Goal: Task Accomplishment & Management: Use online tool/utility

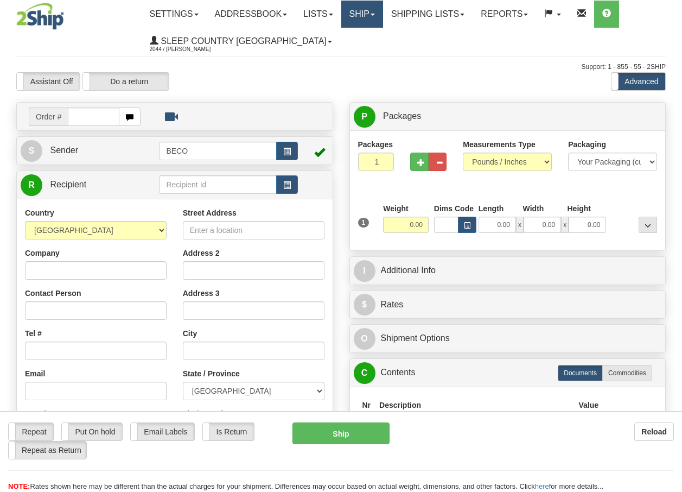
drag, startPoint x: 0, startPoint y: 0, endPoint x: 371, endPoint y: 17, distance: 371.0
click at [371, 17] on link "Ship" at bounding box center [362, 14] width 42 height 27
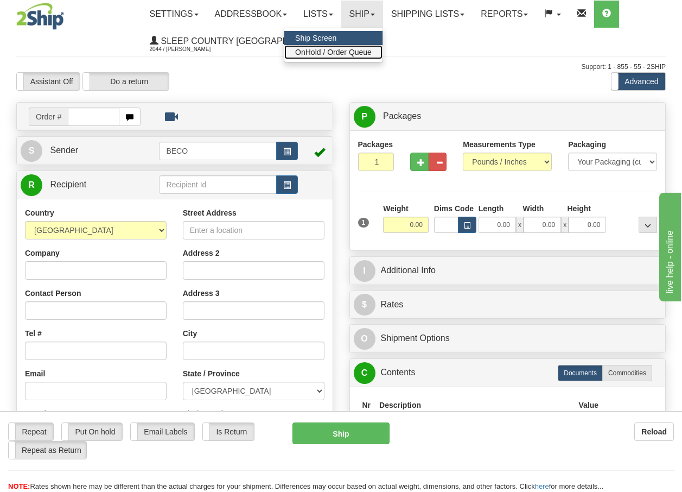
click at [365, 52] on span "OnHold / Order Queue" at bounding box center [333, 52] width 77 height 9
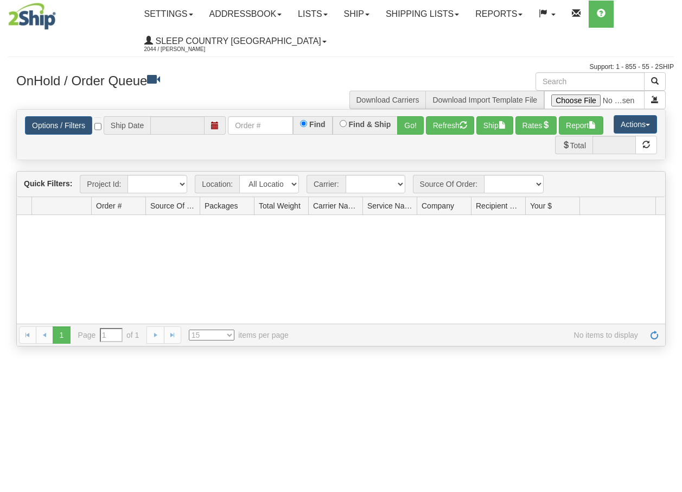
type input "[DATE]"
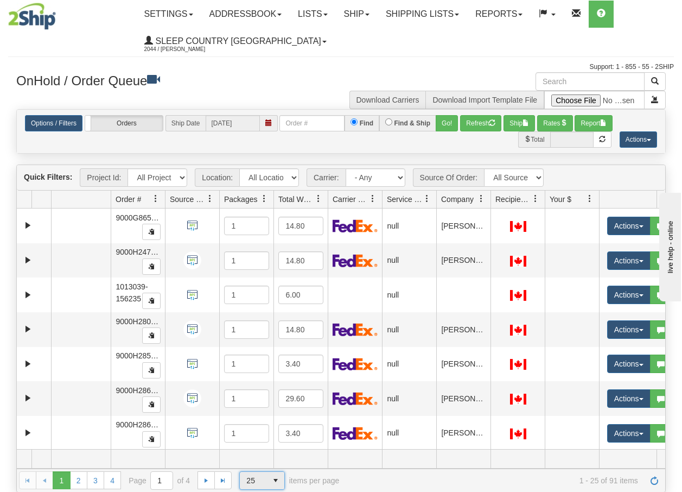
click at [279, 481] on span "select" at bounding box center [275, 480] width 17 height 17
click at [260, 463] on li "100" at bounding box center [262, 462] width 44 height 15
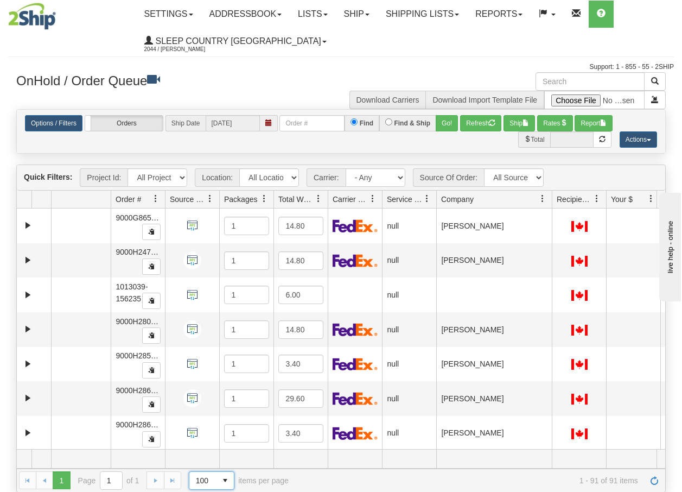
drag, startPoint x: 492, startPoint y: 206, endPoint x: 557, endPoint y: 206, distance: 65.1
click at [557, 206] on div "Aggregation Group Id Id Location Request Id Reply Id Order # Source Of Order Pa…" at bounding box center [337, 198] width 640 height 17
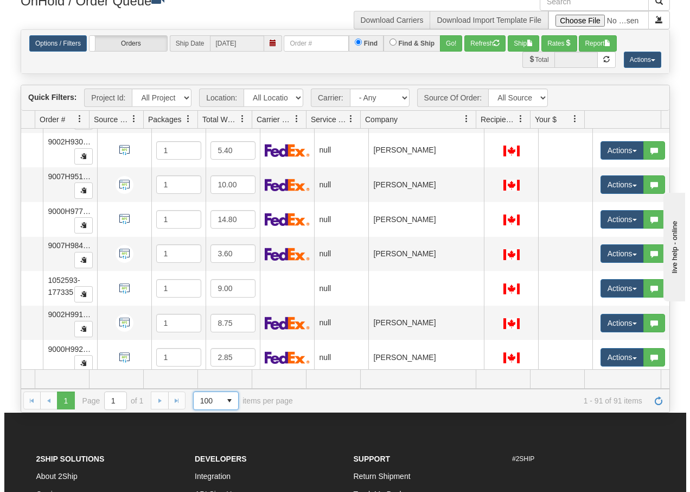
scroll to position [2581, 80]
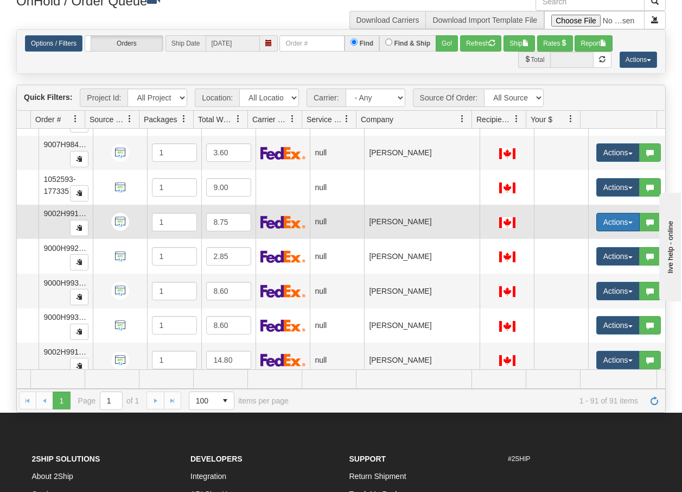
click at [625, 224] on button "Actions" at bounding box center [617, 222] width 43 height 18
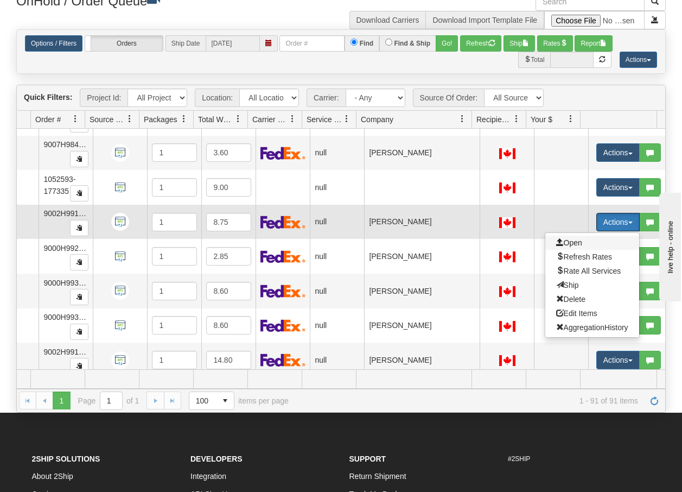
click at [569, 244] on span "Open" at bounding box center [569, 242] width 26 height 9
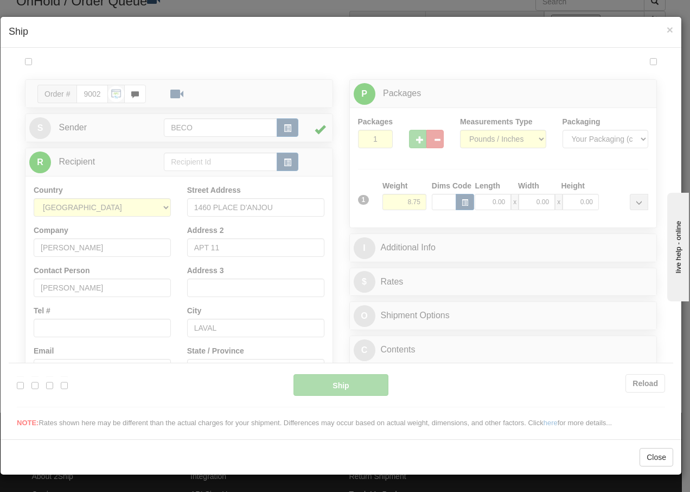
scroll to position [0, 0]
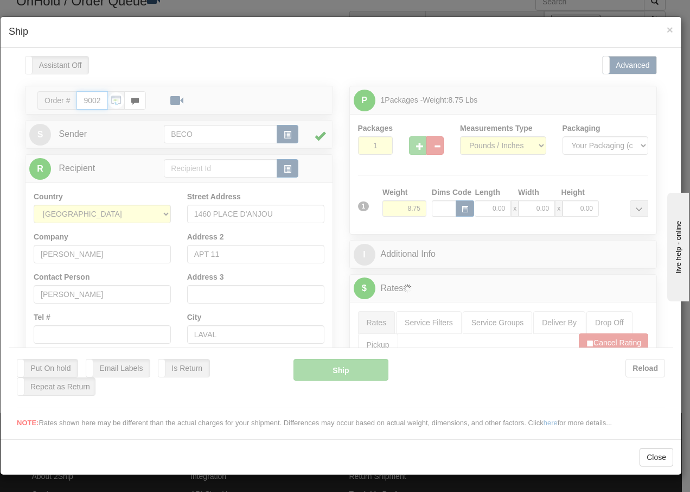
type input "13:31"
type input "16:00"
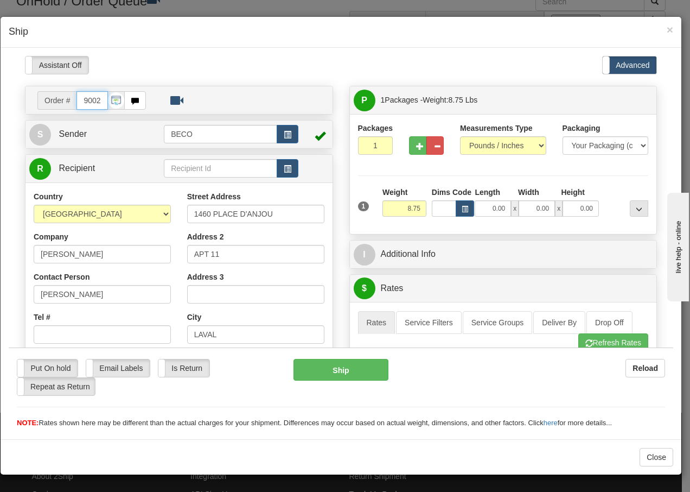
drag, startPoint x: 100, startPoint y: 101, endPoint x: 183, endPoint y: 115, distance: 84.1
click at [101, 101] on input "9002H991172_BECO" at bounding box center [92, 100] width 31 height 18
click at [88, 332] on input "Tel #" at bounding box center [102, 333] width 137 height 18
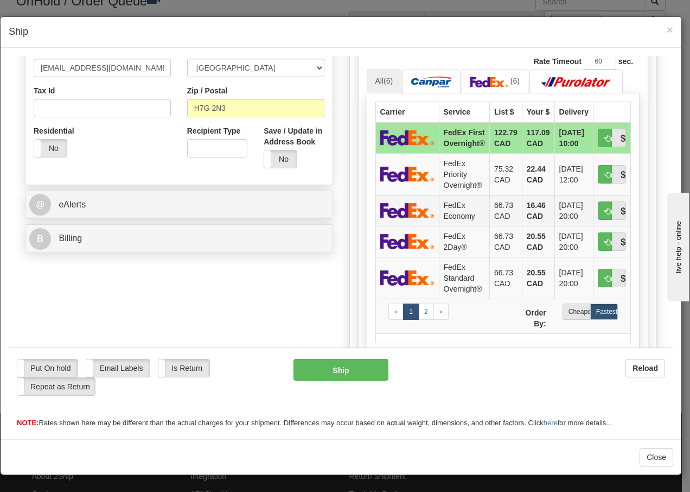
scroll to position [326, 0]
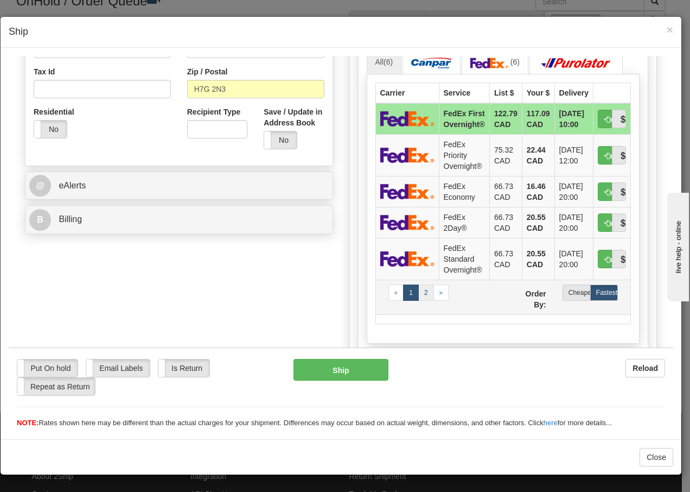
type input "5143539060"
click at [419, 300] on link "2" at bounding box center [426, 292] width 16 height 16
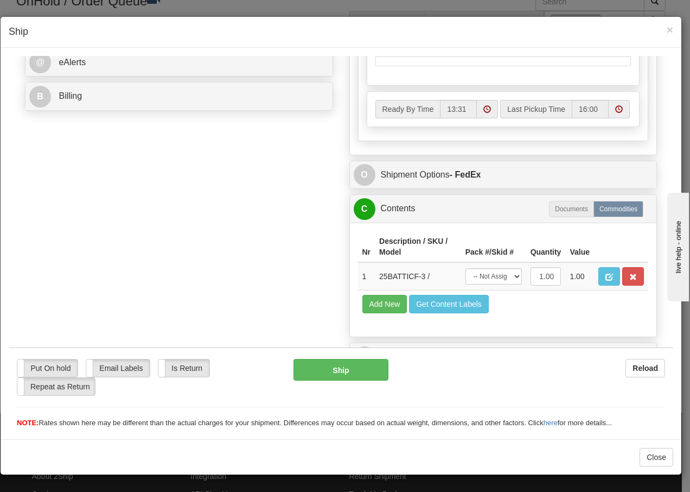
scroll to position [471, 0]
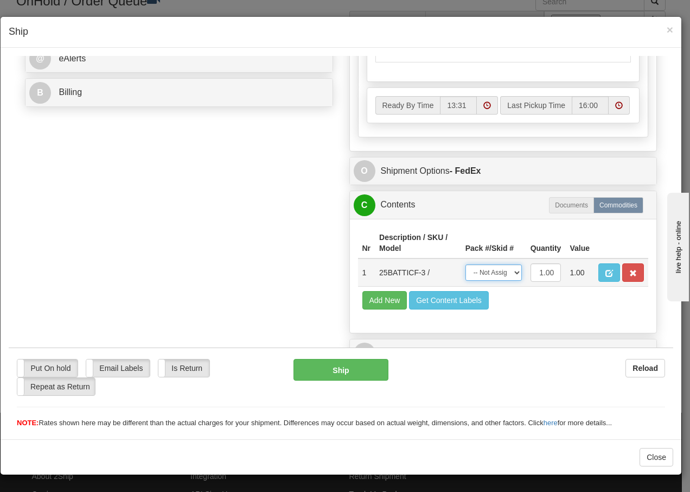
drag, startPoint x: 507, startPoint y: 272, endPoint x: 504, endPoint y: 282, distance: 10.1
click at [507, 272] on select "-- Not Assigned -- Package 1" at bounding box center [494, 272] width 56 height 16
select select "0"
click at [466, 264] on select "-- Not Assigned -- Package 1" at bounding box center [494, 272] width 56 height 16
click at [334, 371] on button "Ship" at bounding box center [341, 369] width 94 height 22
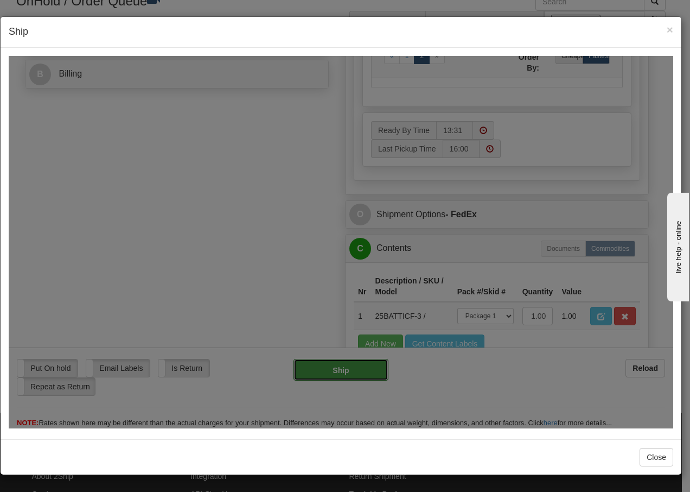
type input "92"
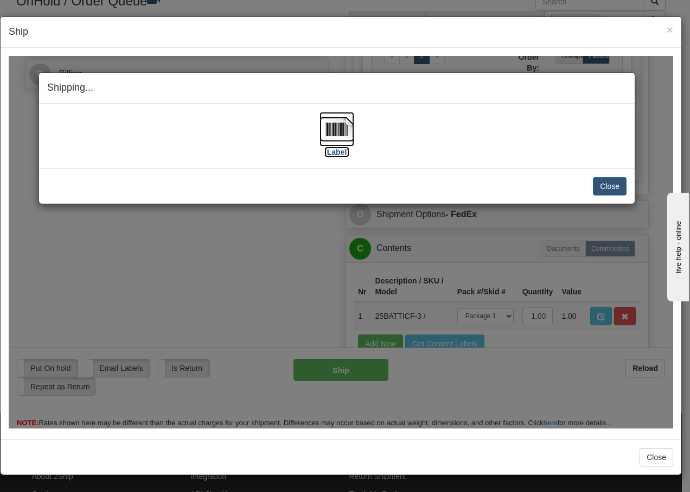
click at [342, 129] on img at bounding box center [337, 128] width 35 height 35
click at [606, 188] on button "Close" at bounding box center [610, 185] width 34 height 18
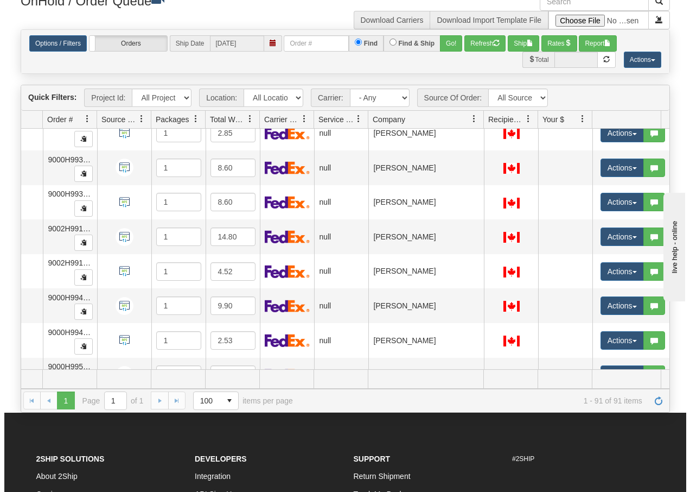
scroll to position [2733, 73]
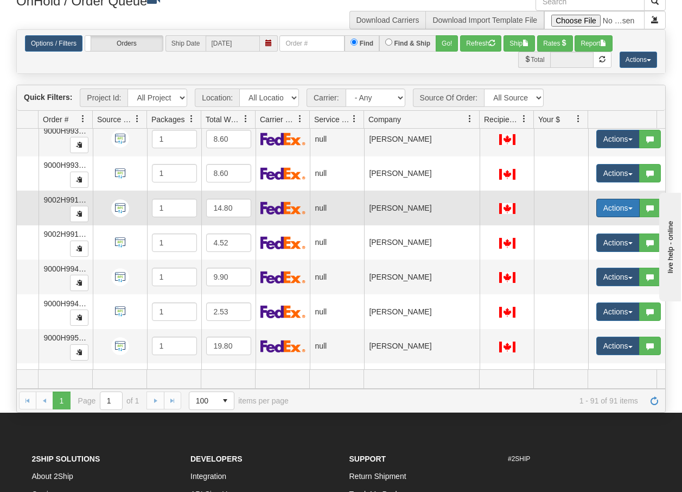
click at [629, 207] on span "button" at bounding box center [630, 208] width 4 height 2
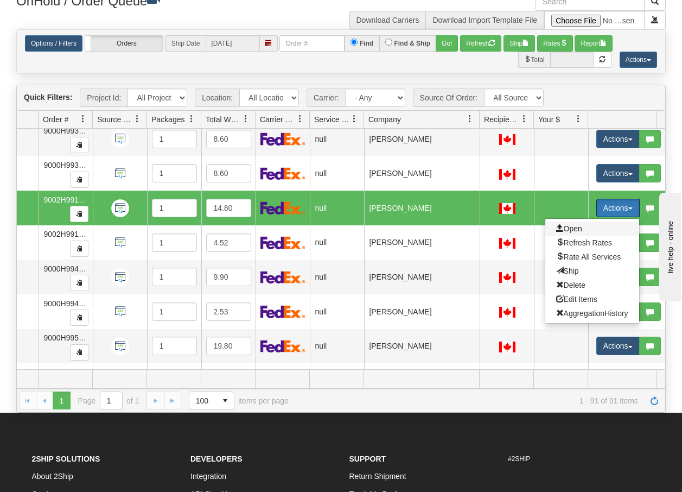
click at [575, 228] on span "Open" at bounding box center [569, 228] width 26 height 9
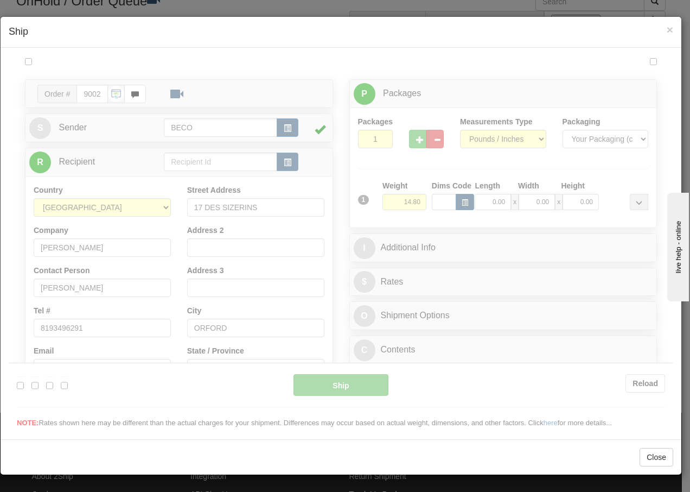
scroll to position [0, 0]
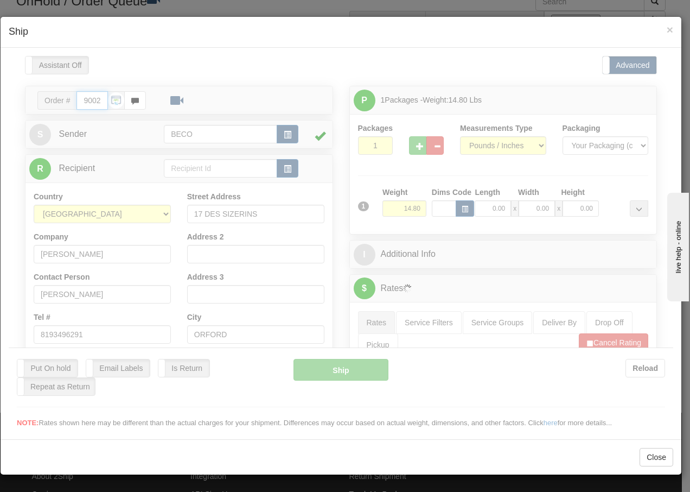
type input "13:37"
type input "16:00"
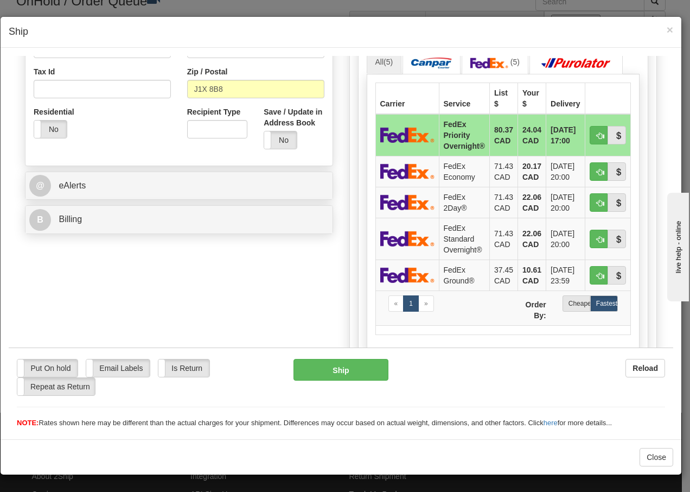
scroll to position [347, 0]
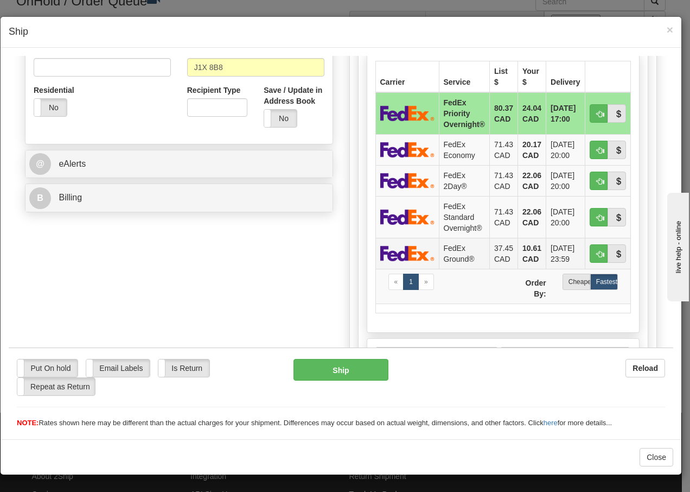
click at [454, 257] on td "FedEx Ground®" at bounding box center [464, 252] width 50 height 31
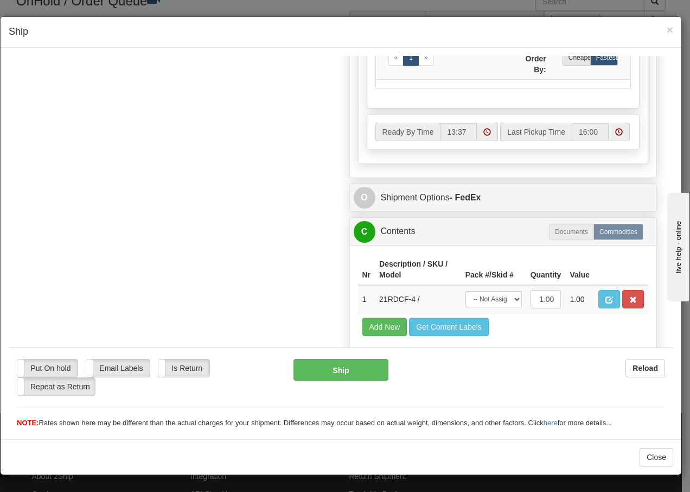
scroll to position [616, 0]
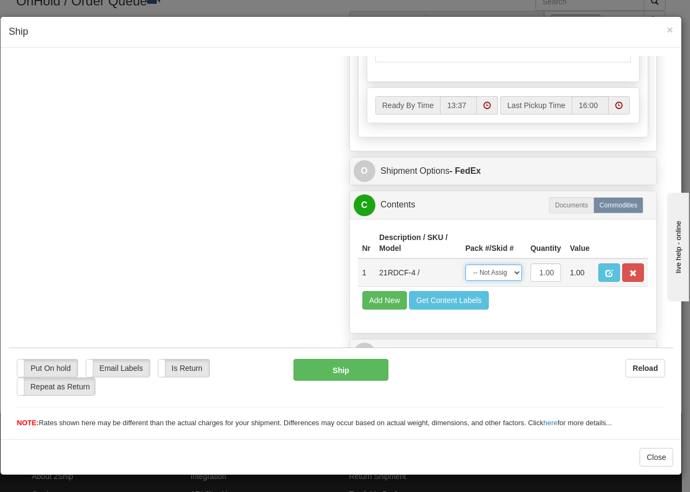
click at [508, 275] on select "-- Not Assigned -- Package 1" at bounding box center [494, 272] width 56 height 16
select select "0"
click at [466, 264] on select "-- Not Assigned -- Package 1" at bounding box center [494, 272] width 56 height 16
click at [328, 371] on button "Ship" at bounding box center [341, 369] width 94 height 22
type input "92"
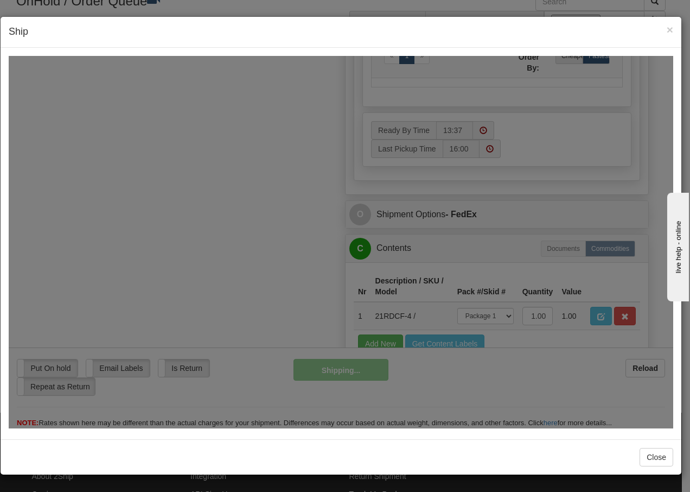
scroll to position [660, 0]
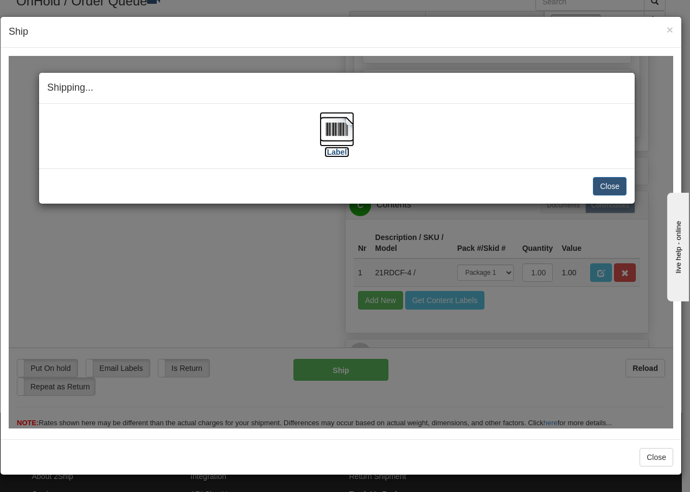
click at [342, 131] on img at bounding box center [337, 128] width 35 height 35
click at [612, 187] on button "Close" at bounding box center [610, 185] width 34 height 18
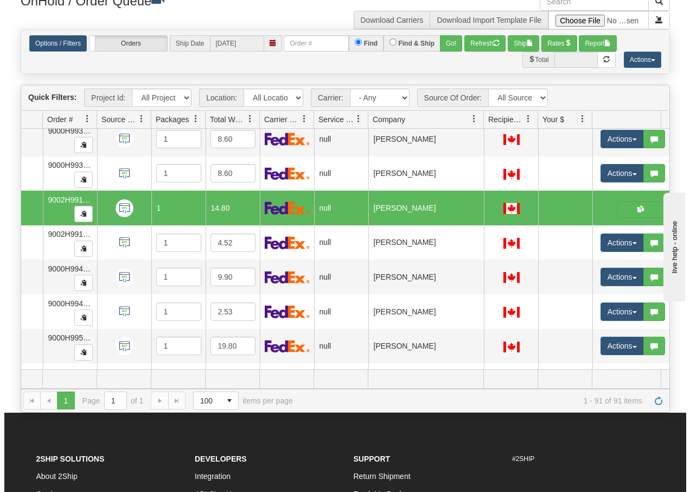
scroll to position [0, 72]
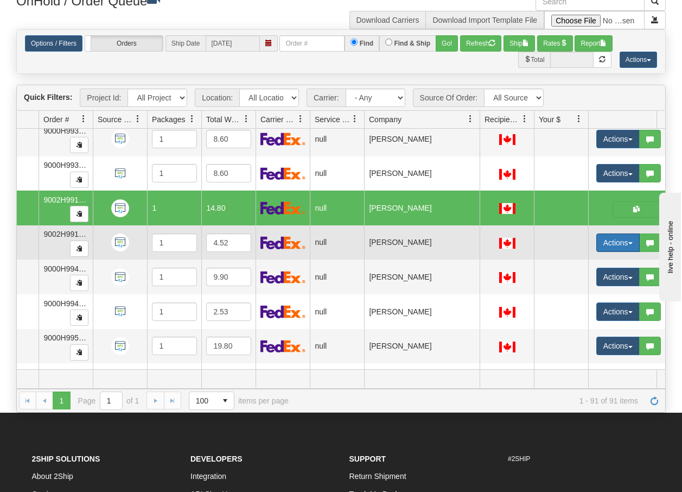
click at [628, 242] on span "button" at bounding box center [630, 243] width 4 height 2
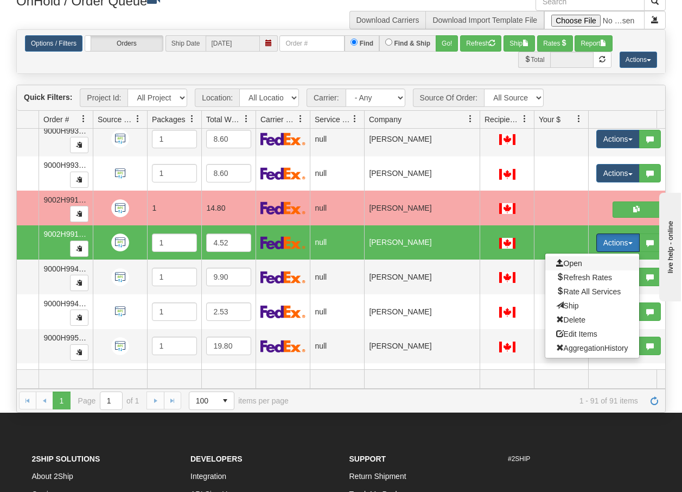
click at [574, 264] on span "Open" at bounding box center [569, 263] width 26 height 9
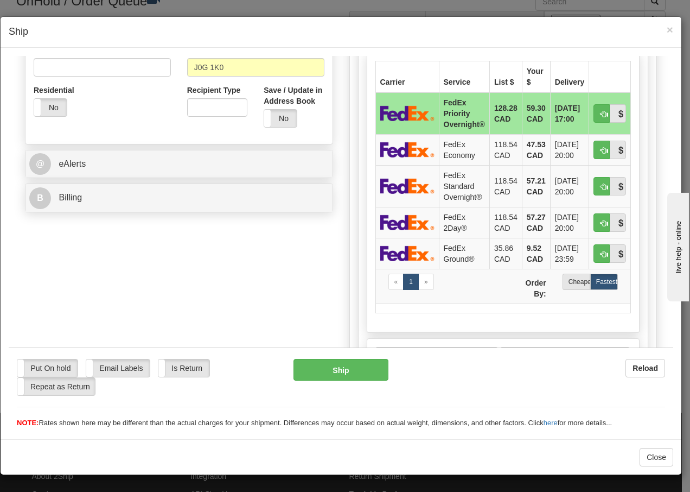
scroll to position [354, 0]
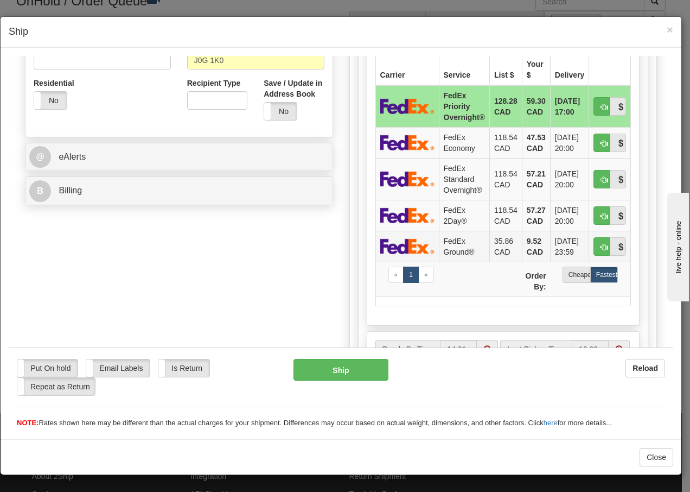
click at [454, 246] on td "FedEx Ground®" at bounding box center [464, 245] width 50 height 31
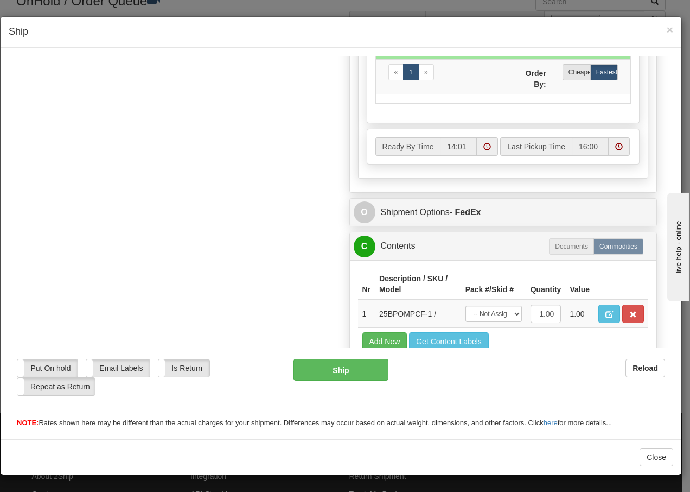
scroll to position [616, 0]
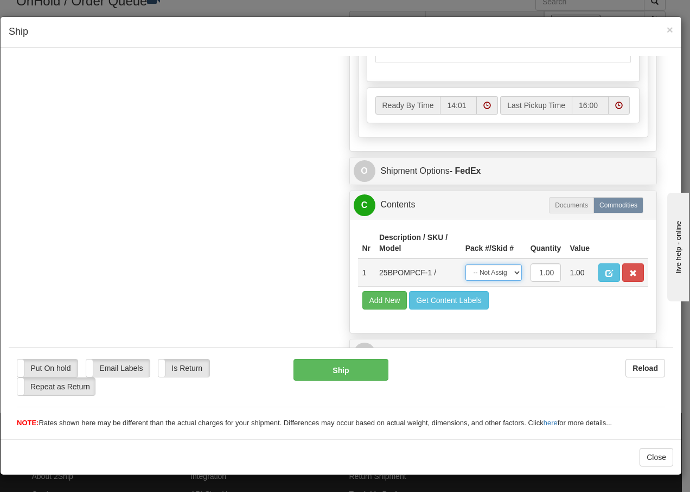
click at [500, 278] on select "-- Not Assigned -- Package 1" at bounding box center [494, 272] width 56 height 16
select select "0"
click at [466, 264] on select "-- Not Assigned -- Package 1" at bounding box center [494, 272] width 56 height 16
click at [345, 368] on button "Ship" at bounding box center [341, 369] width 94 height 22
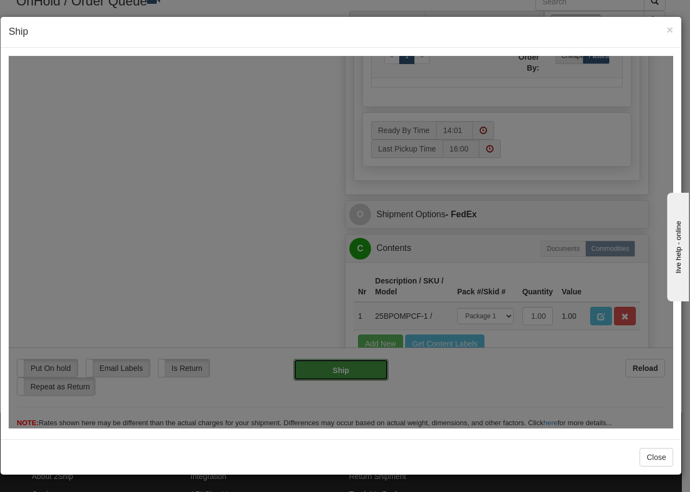
type input "92"
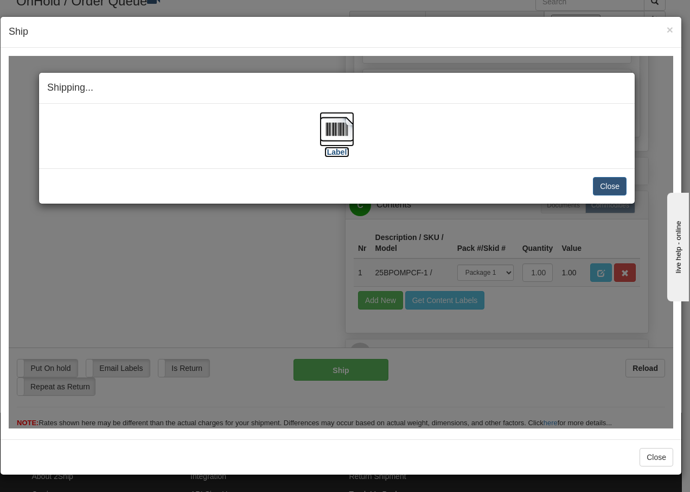
click at [345, 133] on img at bounding box center [337, 128] width 35 height 35
click at [486, 121] on div "[Label]" at bounding box center [336, 135] width 579 height 48
click at [611, 185] on button "Close" at bounding box center [610, 185] width 34 height 18
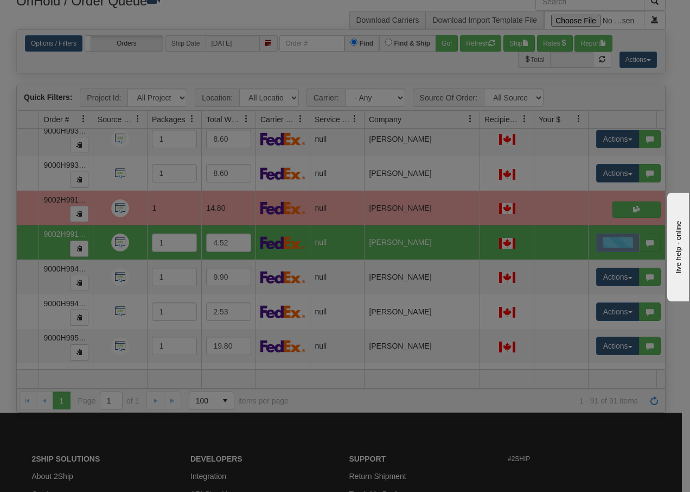
scroll to position [0, 0]
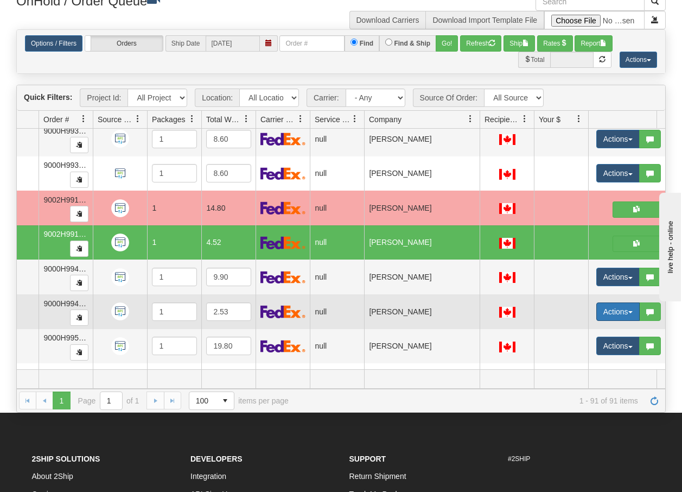
click at [631, 315] on button "Actions" at bounding box center [617, 311] width 43 height 18
click at [574, 331] on span "Open" at bounding box center [569, 332] width 26 height 9
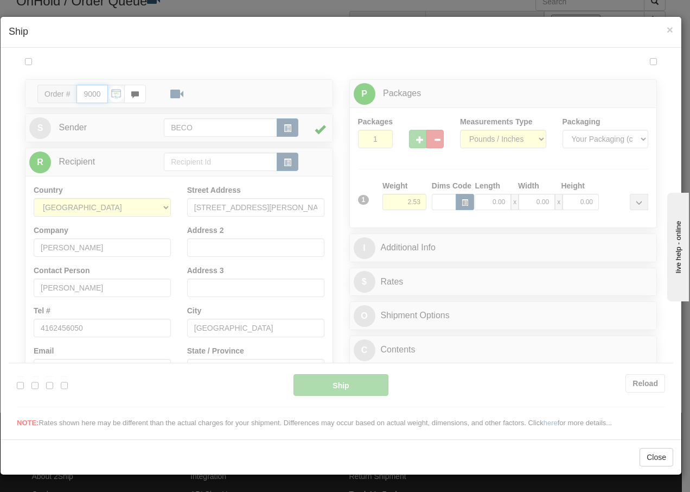
type input "14:02"
type input "16:00"
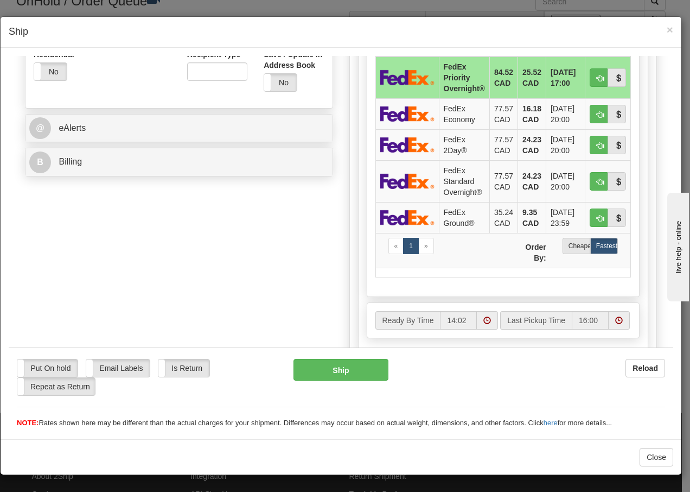
scroll to position [398, 0]
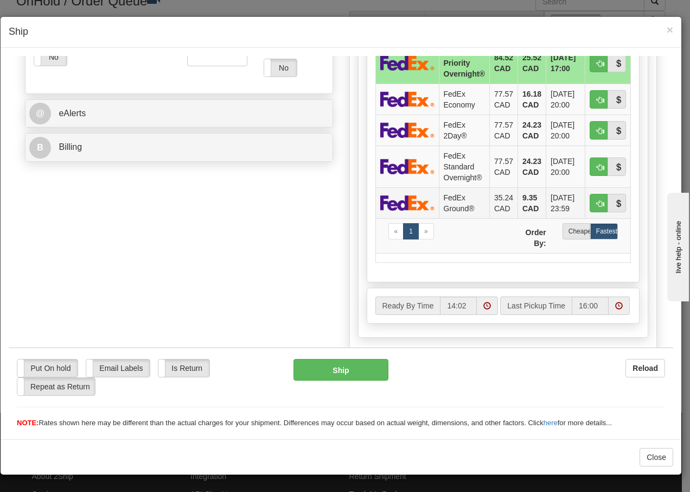
click at [468, 206] on td "FedEx Ground®" at bounding box center [464, 202] width 50 height 31
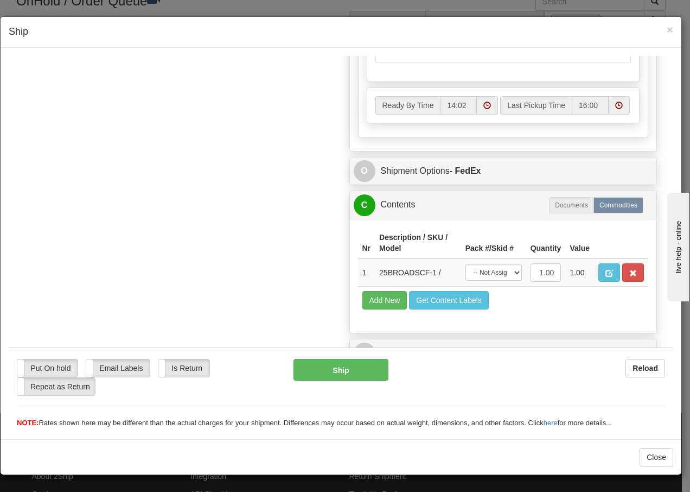
scroll to position [616, 0]
click at [508, 275] on select "-- Not Assigned -- Package 1" at bounding box center [494, 272] width 56 height 16
select select "0"
click at [466, 264] on select "-- Not Assigned -- Package 1" at bounding box center [494, 272] width 56 height 16
click at [334, 369] on button "Ship" at bounding box center [341, 369] width 94 height 22
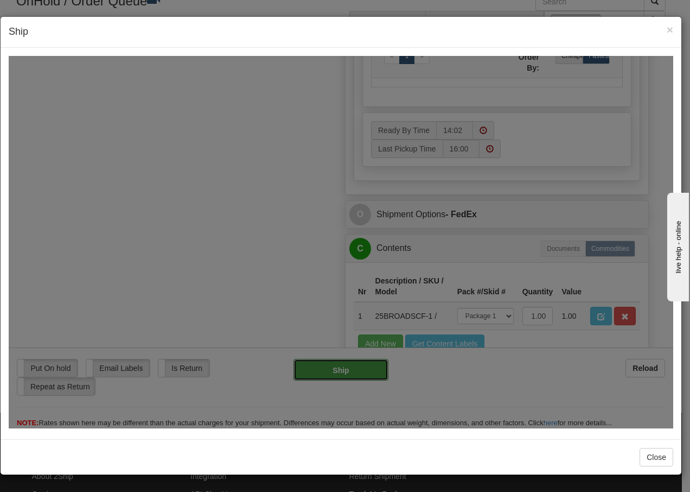
type input "92"
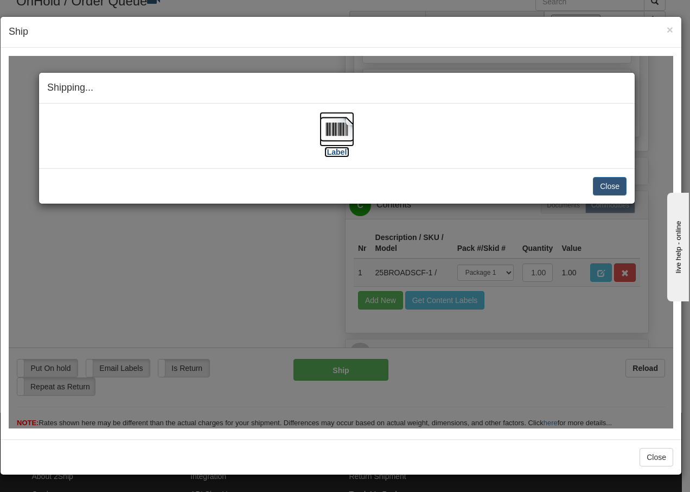
click at [331, 131] on img at bounding box center [337, 128] width 35 height 35
click at [609, 182] on button "Close" at bounding box center [610, 185] width 34 height 18
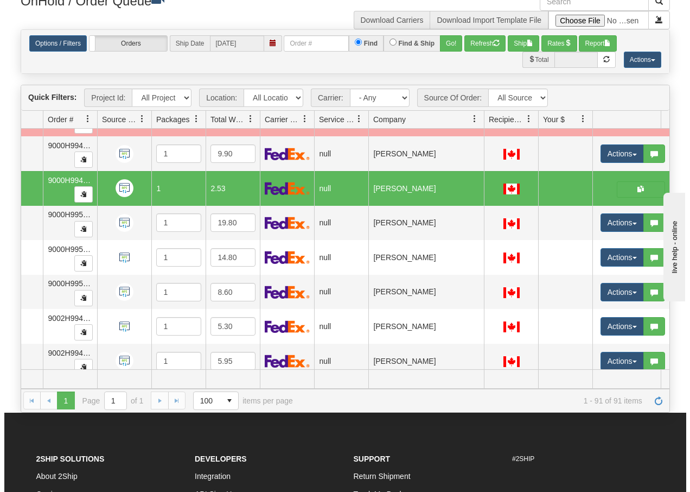
scroll to position [2908, 72]
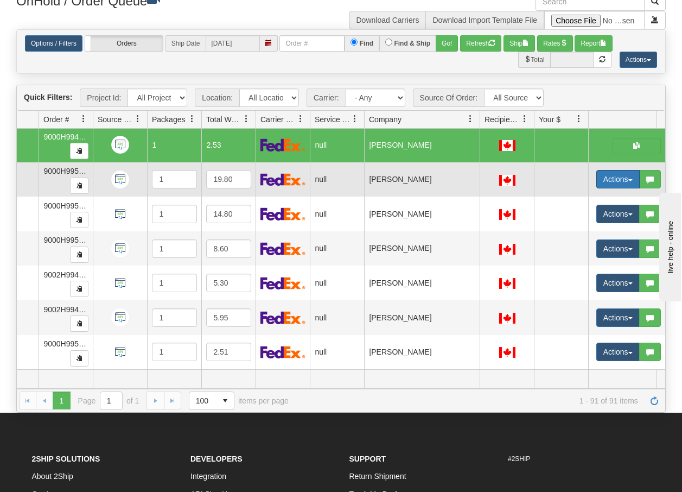
click at [633, 171] on button "Actions" at bounding box center [617, 179] width 43 height 18
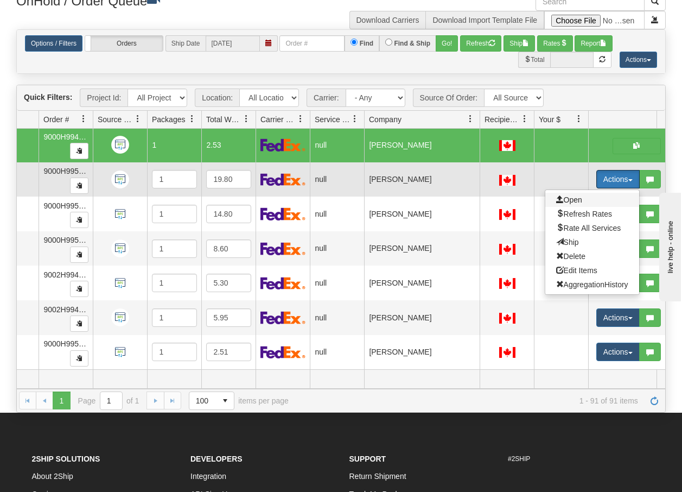
click at [576, 195] on span "Open" at bounding box center [569, 199] width 26 height 9
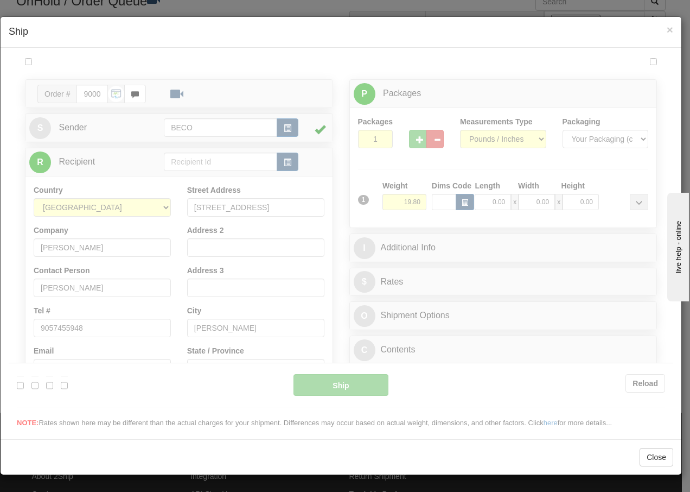
scroll to position [0, 0]
type input "14:03"
type input "16:00"
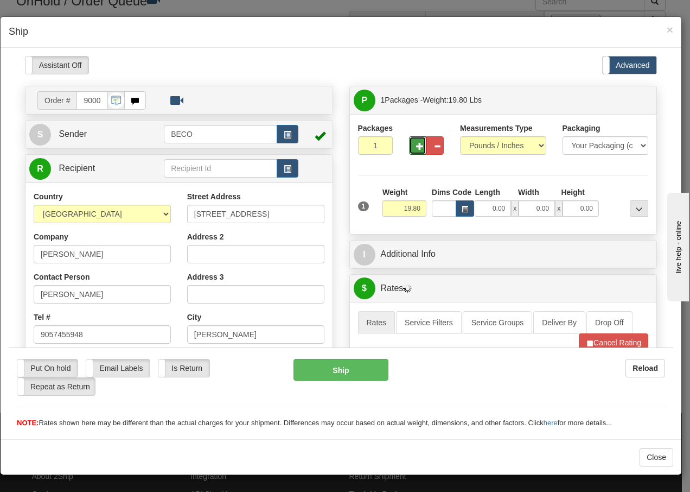
click at [416, 146] on span "button" at bounding box center [420, 145] width 8 height 7
type input "2"
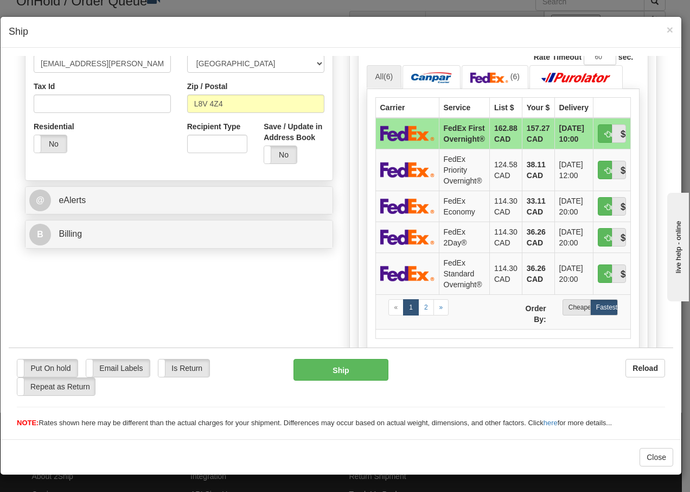
scroll to position [354, 0]
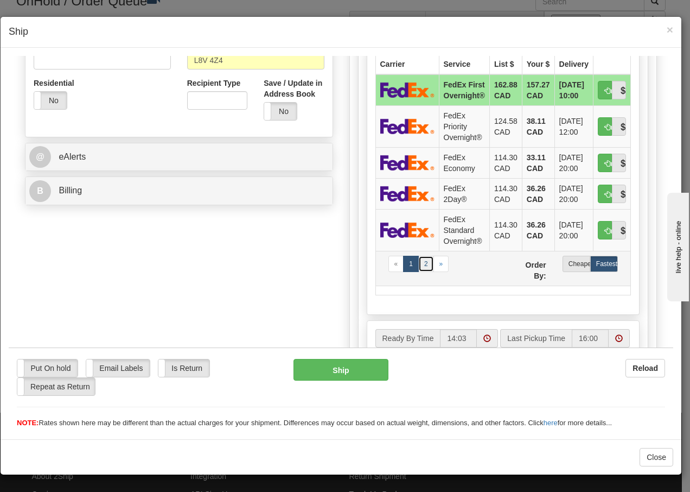
click at [422, 262] on link "2" at bounding box center [426, 263] width 16 height 16
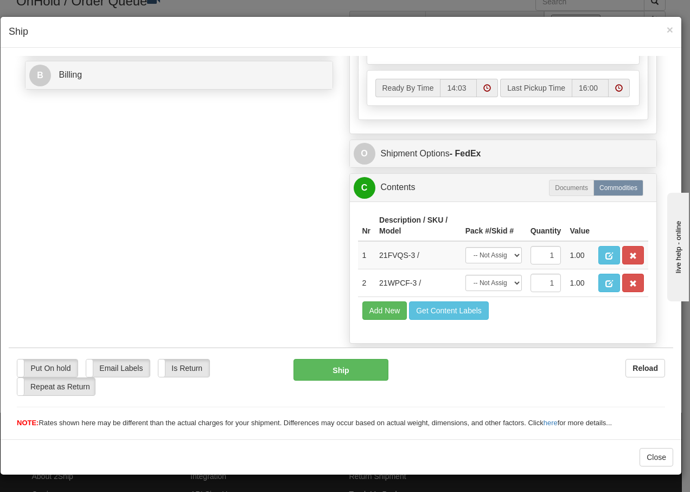
scroll to position [499, 0]
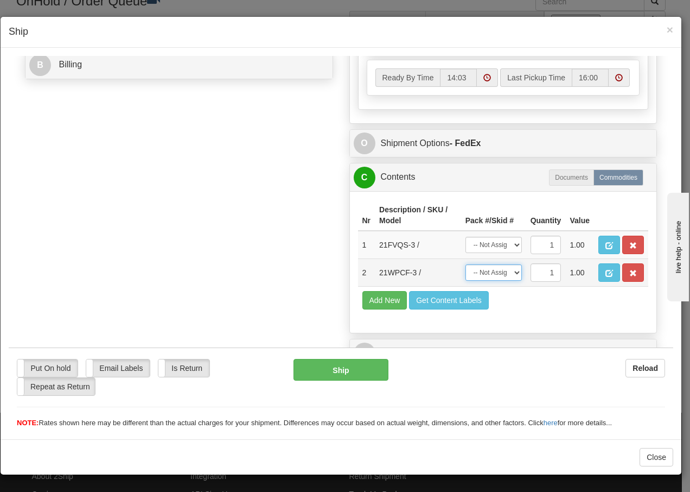
click at [509, 271] on select "-- Not Assigned -- Package 1 Package 2" at bounding box center [494, 272] width 56 height 16
select select "0"
click at [466, 264] on select "-- Not Assigned -- Package 1 Package 2" at bounding box center [494, 272] width 56 height 16
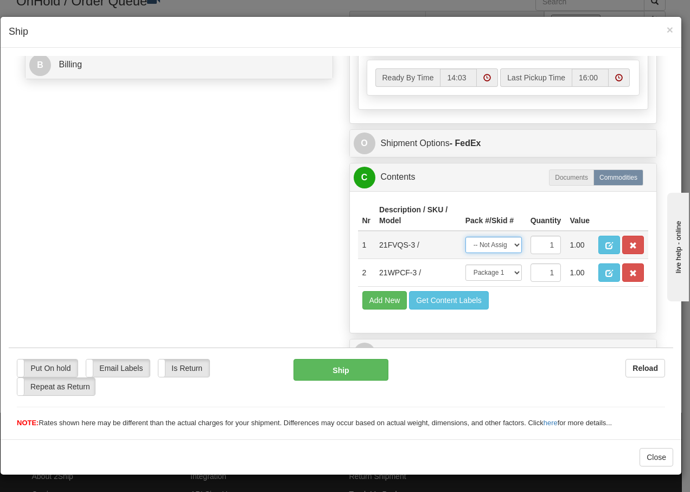
click at [506, 246] on select "-- Not Assigned -- Package 1 Package 2" at bounding box center [494, 244] width 56 height 16
select select "1"
click at [466, 236] on select "-- Not Assigned -- Package 1 Package 2" at bounding box center [494, 244] width 56 height 16
click at [343, 368] on button "Ship" at bounding box center [341, 369] width 94 height 22
type input "92"
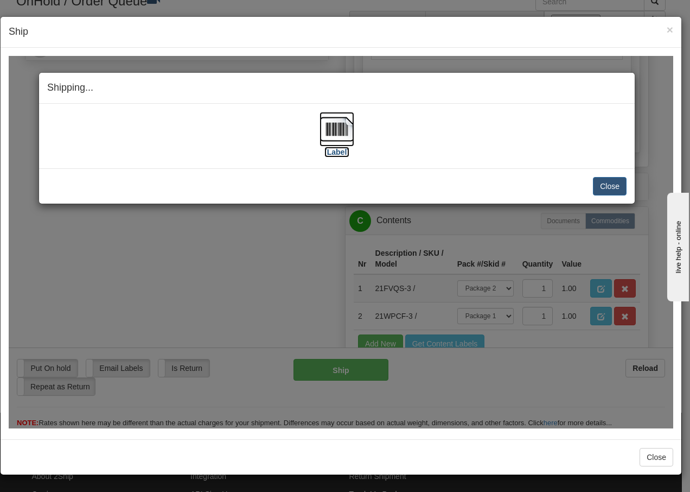
click at [340, 132] on img at bounding box center [337, 128] width 35 height 35
click at [609, 186] on button "Close" at bounding box center [610, 185] width 34 height 18
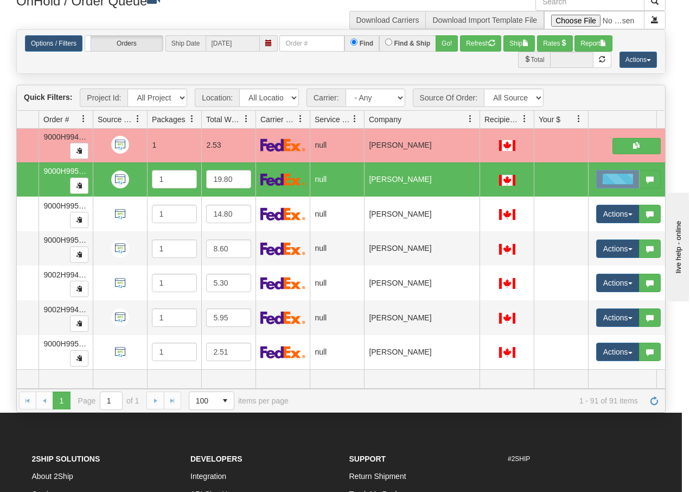
scroll to position [0, 0]
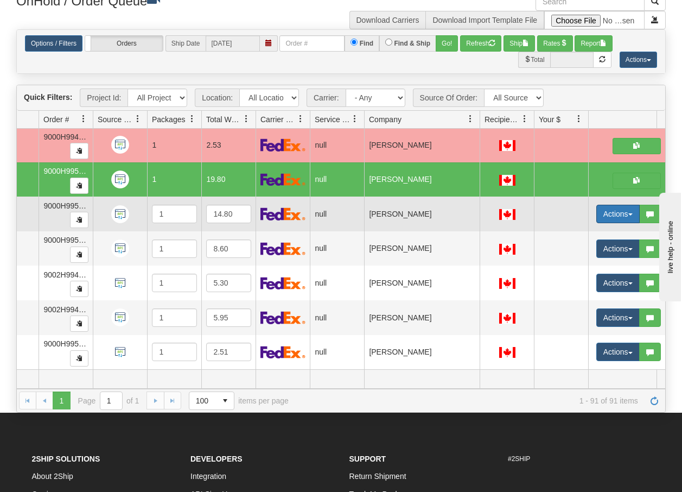
click at [631, 213] on span "button" at bounding box center [630, 214] width 4 height 2
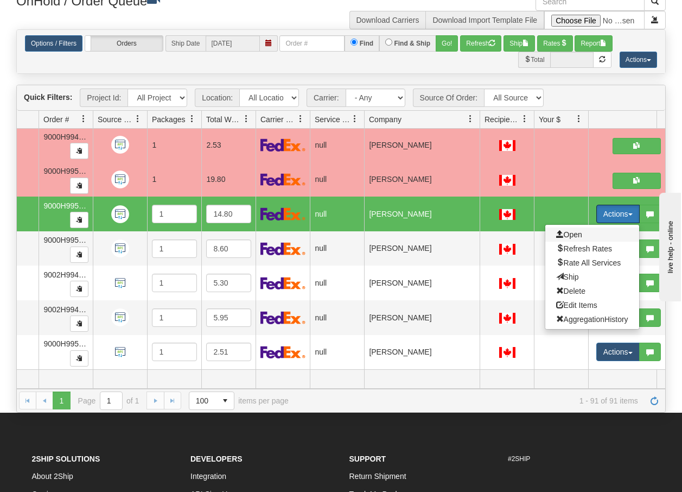
click at [569, 230] on span "Open" at bounding box center [569, 234] width 26 height 9
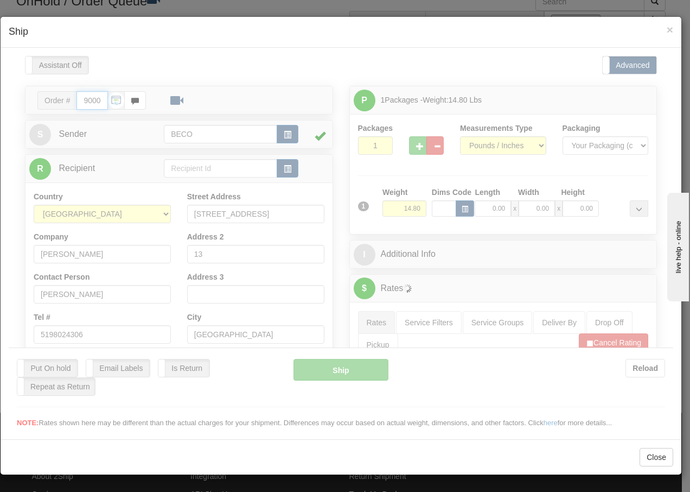
type input "14:04"
type input "16:00"
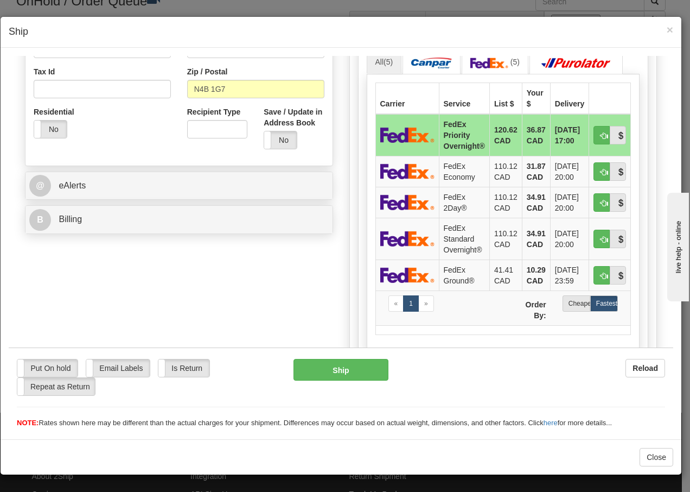
scroll to position [347, 0]
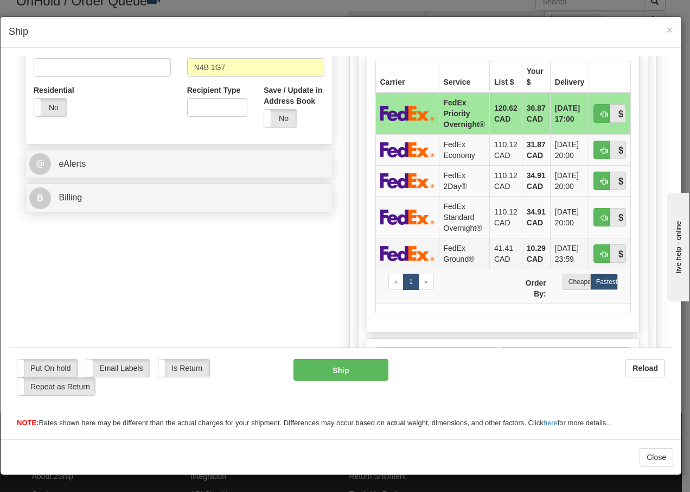
click at [452, 256] on td "FedEx Ground®" at bounding box center [464, 252] width 50 height 31
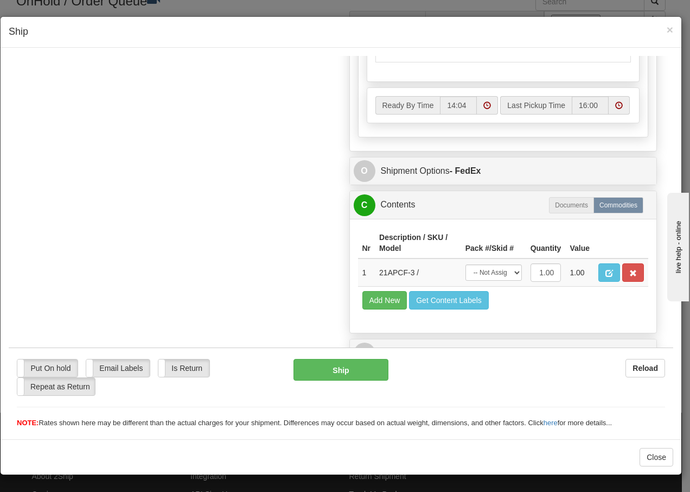
scroll to position [616, 0]
click at [495, 273] on select "-- Not Assigned -- Package 1" at bounding box center [494, 272] width 56 height 16
select select "0"
click at [466, 264] on select "-- Not Assigned -- Package 1" at bounding box center [494, 272] width 56 height 16
click at [326, 370] on button "Ship" at bounding box center [341, 369] width 94 height 22
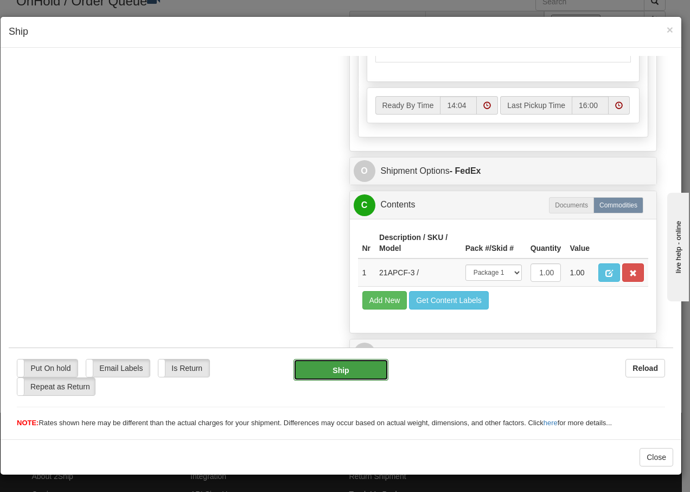
type input "92"
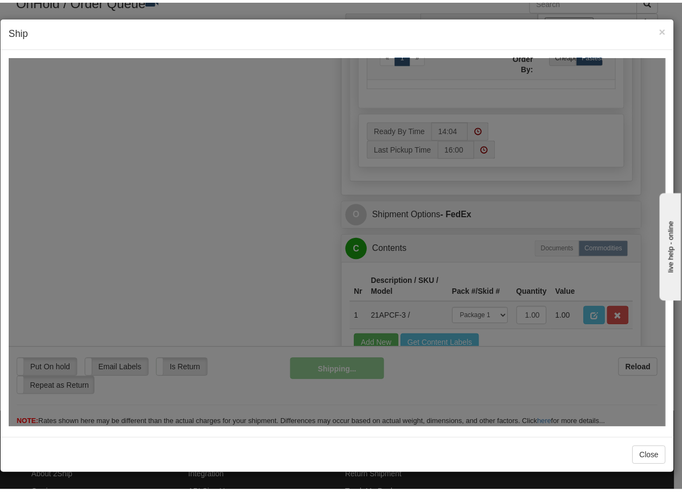
scroll to position [660, 0]
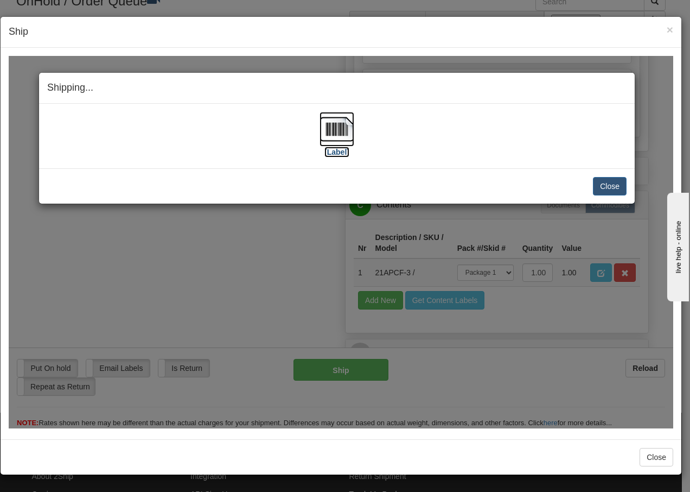
click at [330, 133] on img at bounding box center [337, 128] width 35 height 35
click at [608, 187] on button "Close" at bounding box center [610, 185] width 34 height 18
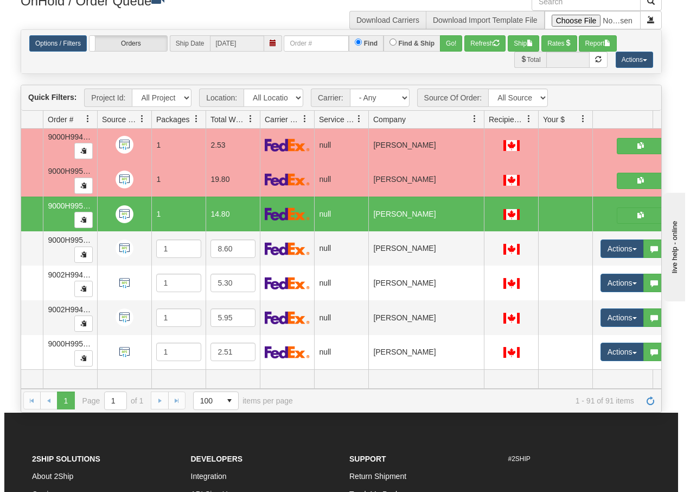
scroll to position [0, 0]
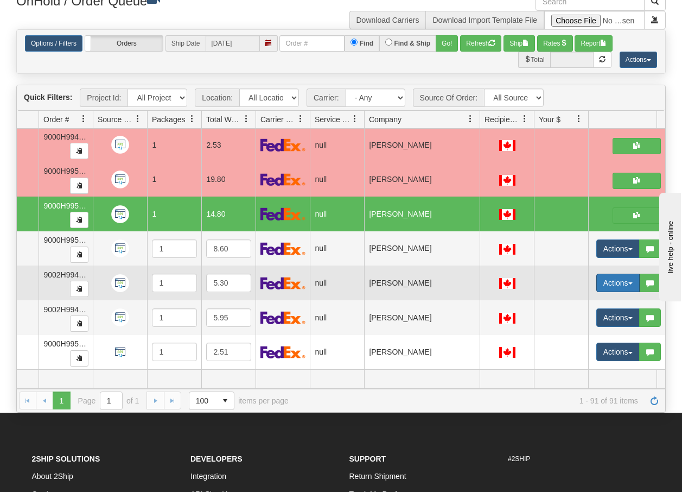
click at [630, 282] on span "button" at bounding box center [630, 283] width 4 height 2
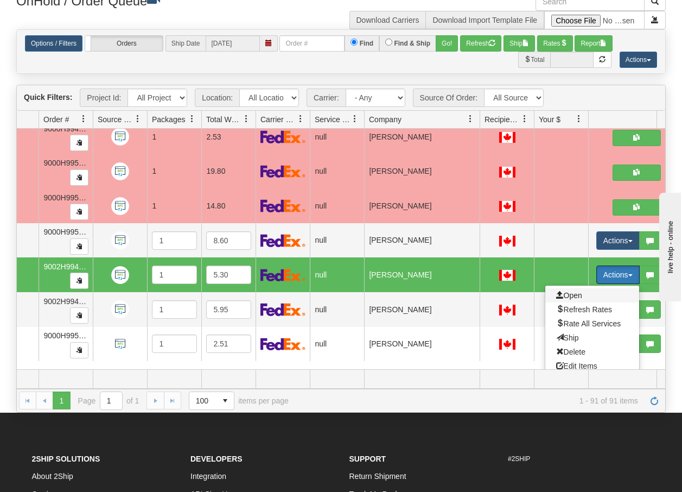
click at [576, 298] on span "Open" at bounding box center [569, 295] width 26 height 9
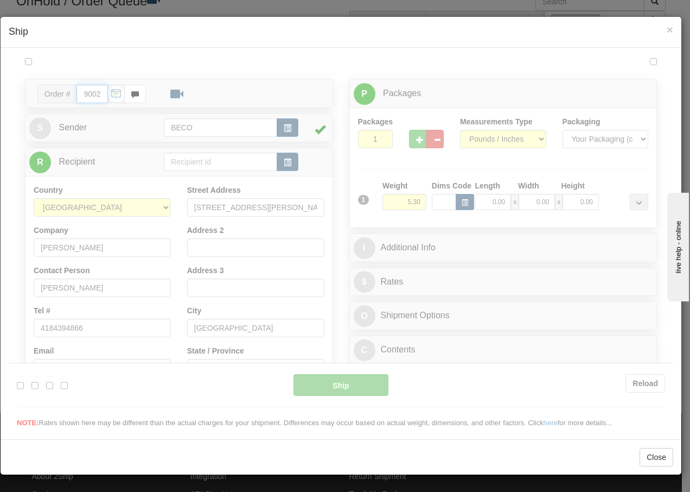
type input "14:05"
type input "16:00"
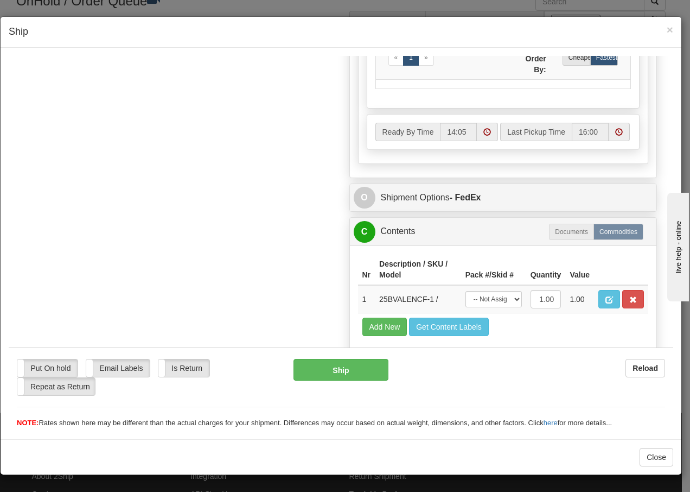
scroll to position [616, 0]
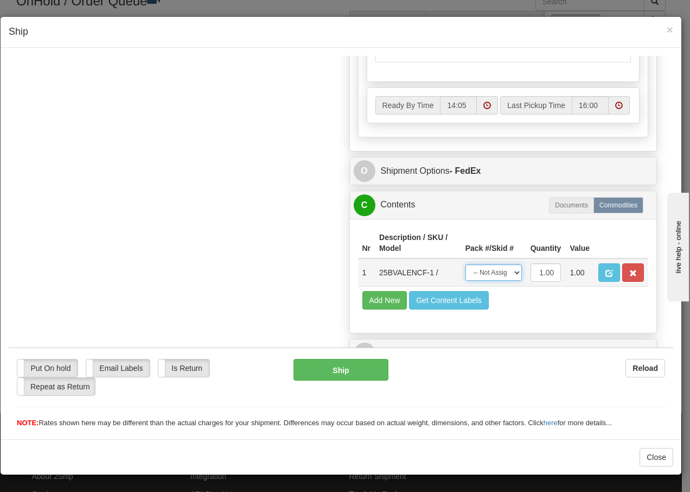
click at [507, 277] on select "-- Not Assigned -- Package 1" at bounding box center [494, 272] width 56 height 16
select select "0"
click at [466, 264] on select "-- Not Assigned -- Package 1" at bounding box center [494, 272] width 56 height 16
click at [336, 372] on button "Ship" at bounding box center [341, 369] width 94 height 22
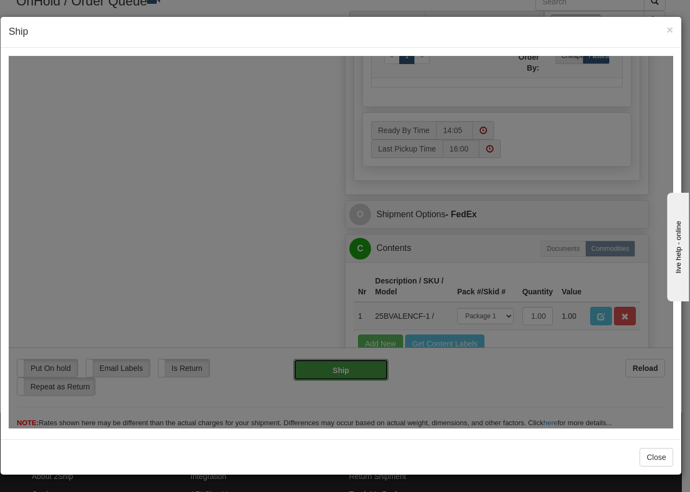
type input "92"
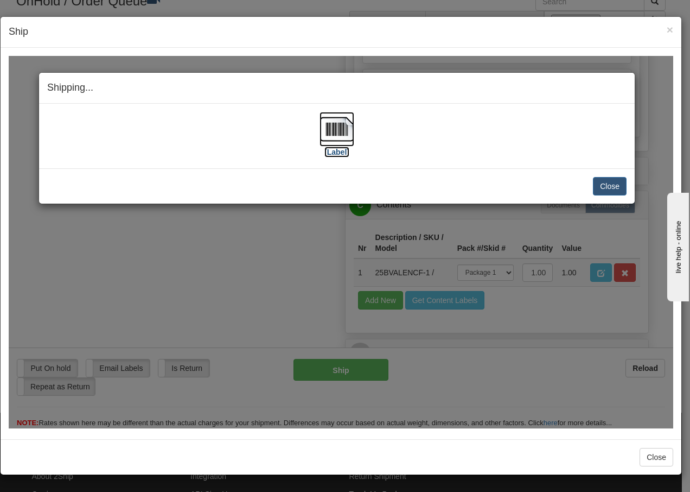
click at [335, 119] on img at bounding box center [337, 128] width 35 height 35
click at [616, 181] on button "Close" at bounding box center [610, 185] width 34 height 18
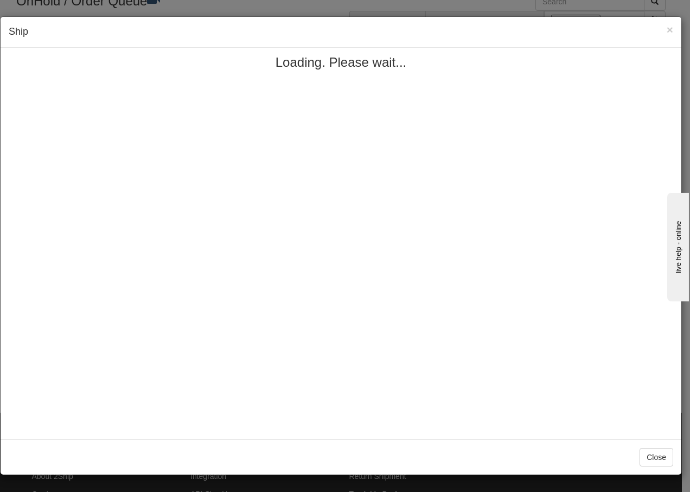
scroll to position [0, 0]
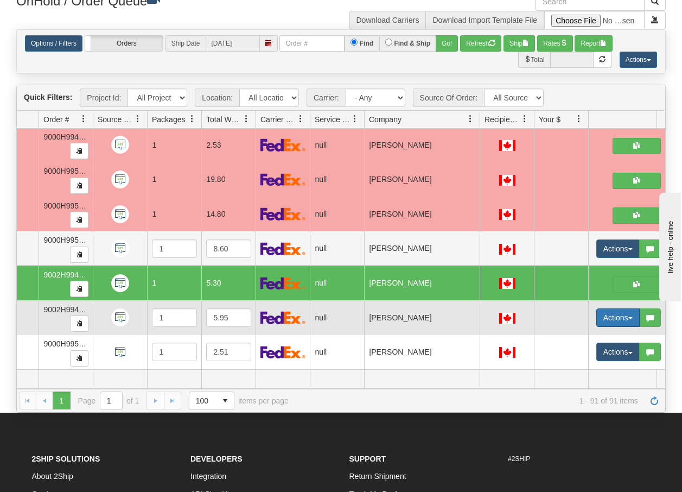
click at [634, 309] on button "Actions" at bounding box center [617, 317] width 43 height 18
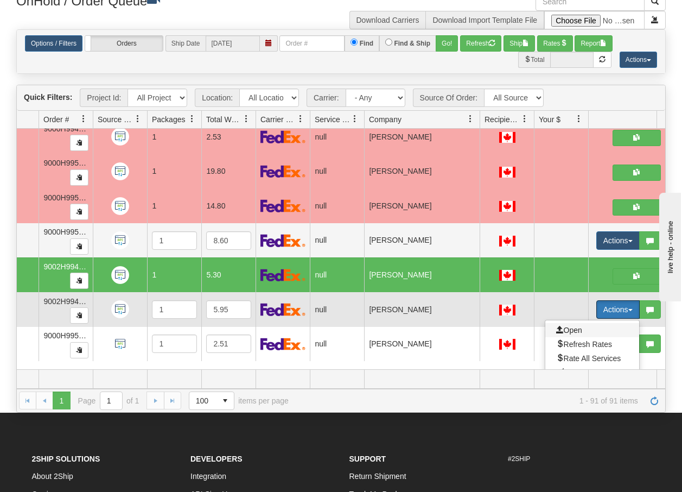
click at [569, 331] on span "Open" at bounding box center [569, 330] width 26 height 9
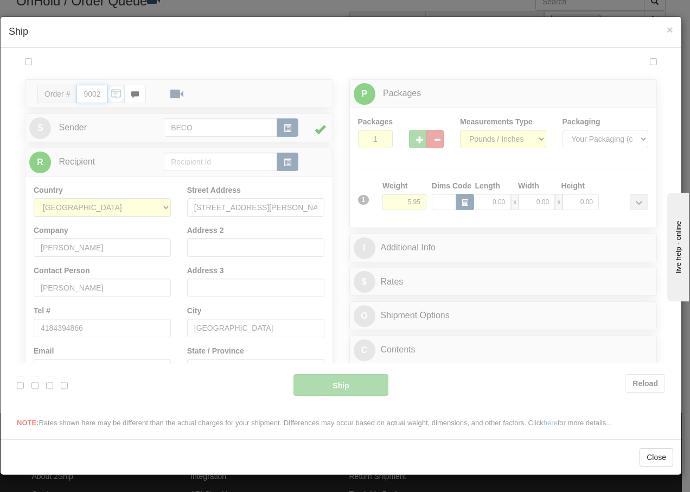
type input "14:06"
type input "16:00"
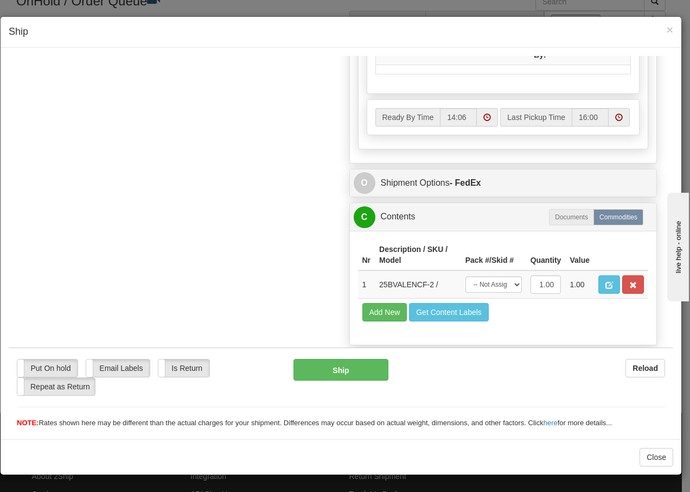
scroll to position [616, 0]
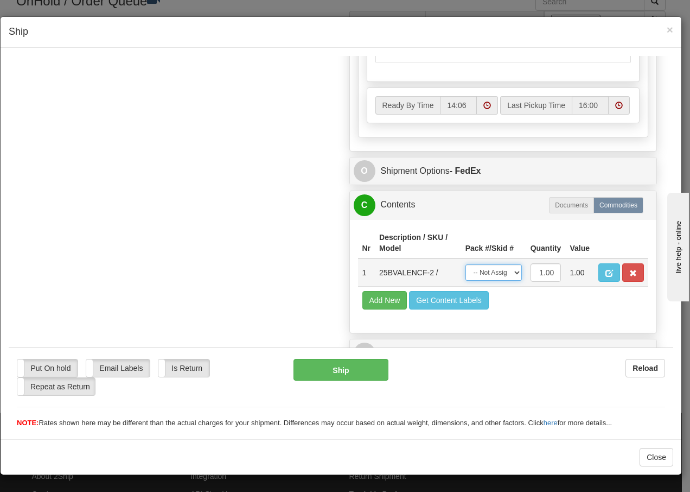
drag, startPoint x: 502, startPoint y: 271, endPoint x: 499, endPoint y: 282, distance: 11.7
click at [502, 271] on select "-- Not Assigned -- Package 1" at bounding box center [494, 272] width 56 height 16
select select "0"
click at [466, 264] on select "-- Not Assigned -- Package 1" at bounding box center [494, 272] width 56 height 16
click at [319, 368] on button "Ship" at bounding box center [341, 369] width 94 height 22
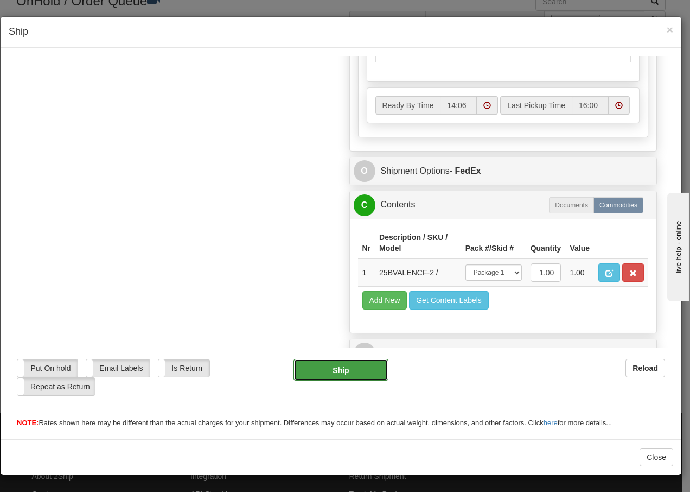
type input "92"
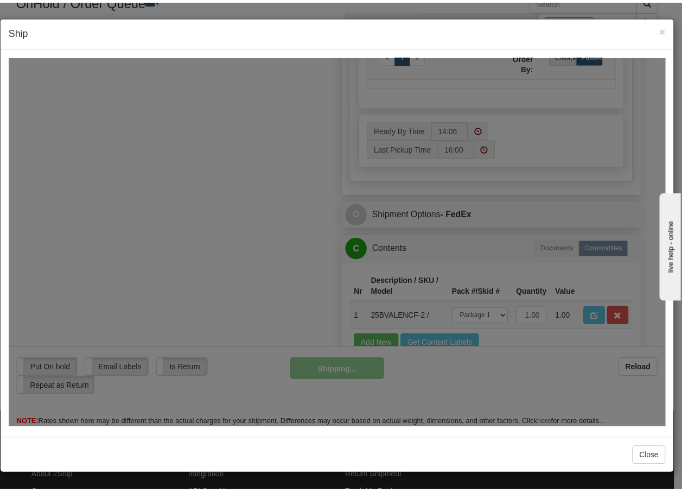
scroll to position [660, 0]
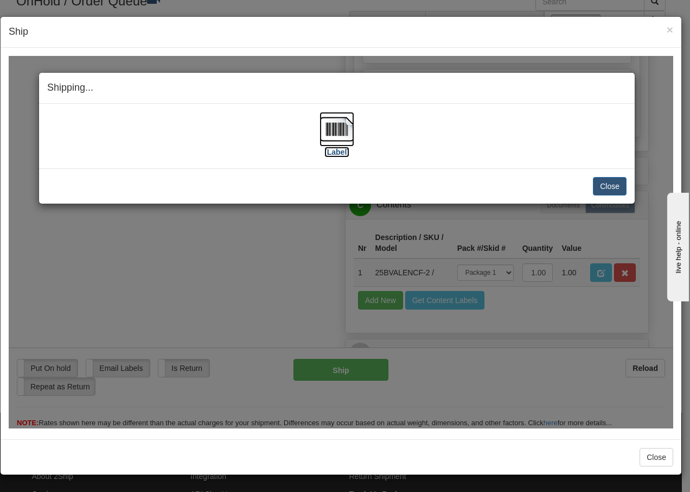
click at [336, 122] on img at bounding box center [337, 128] width 35 height 35
click at [600, 185] on button "Close" at bounding box center [610, 185] width 34 height 18
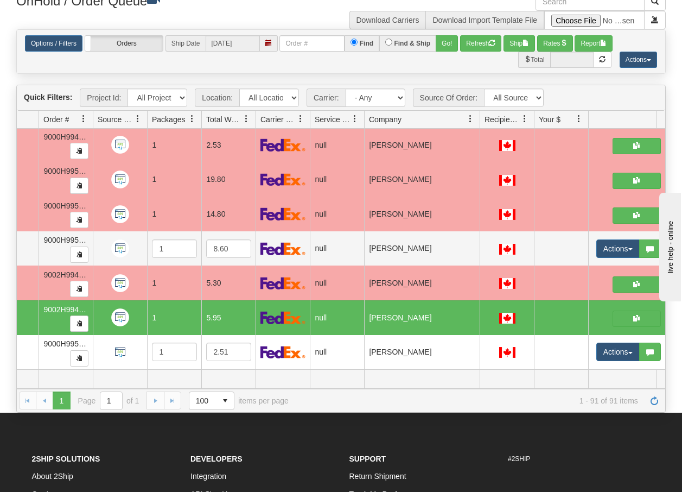
scroll to position [0, 0]
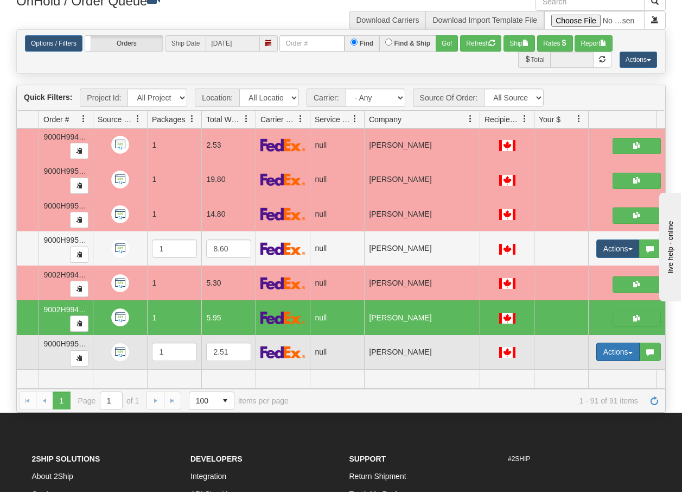
click at [632, 346] on button "Actions" at bounding box center [617, 351] width 43 height 18
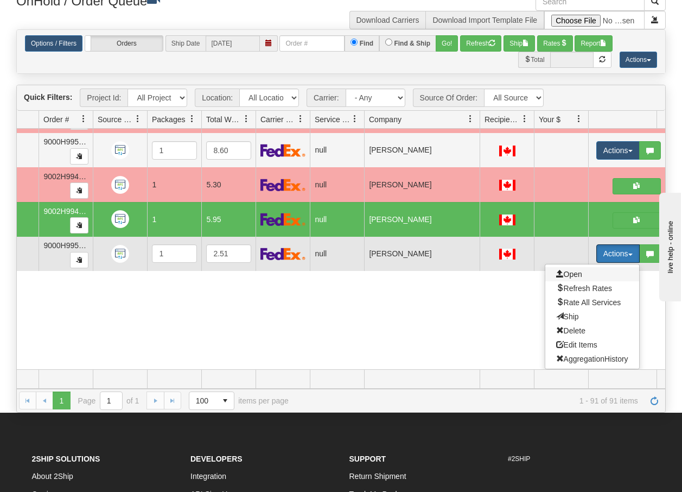
click at [568, 270] on span "Open" at bounding box center [569, 274] width 26 height 9
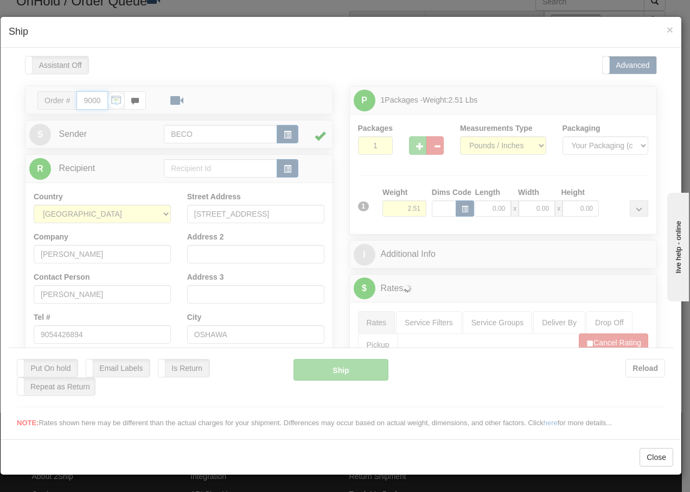
type input "14:06"
type input "16:00"
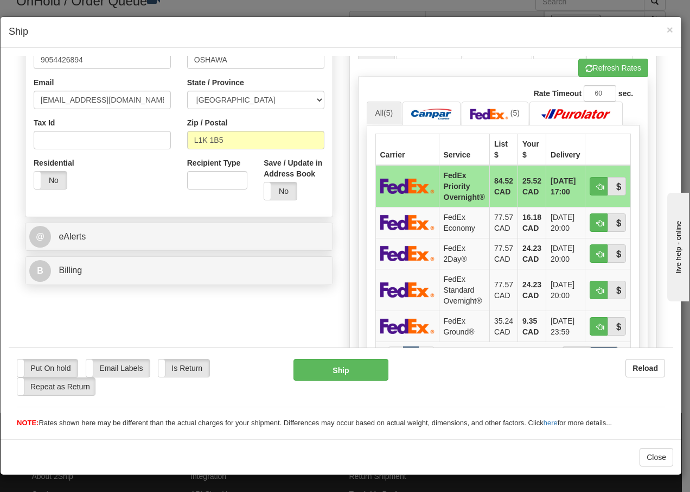
scroll to position [333, 0]
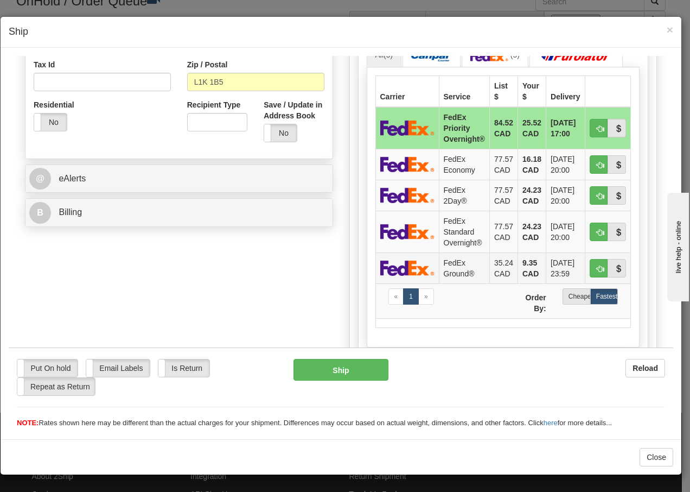
click at [415, 271] on img at bounding box center [407, 267] width 54 height 16
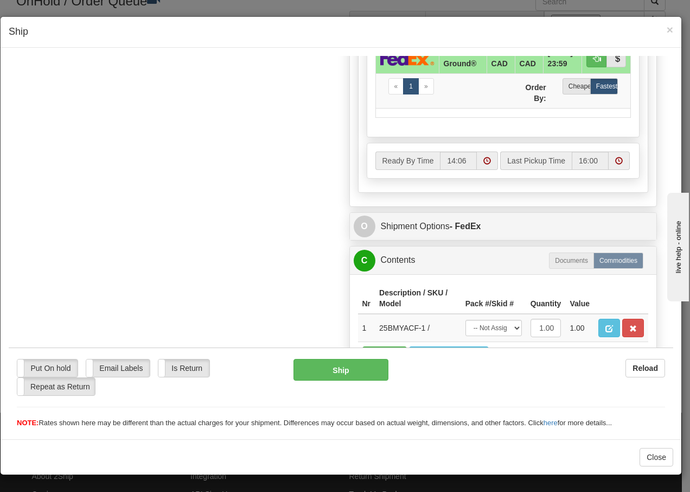
scroll to position [616, 0]
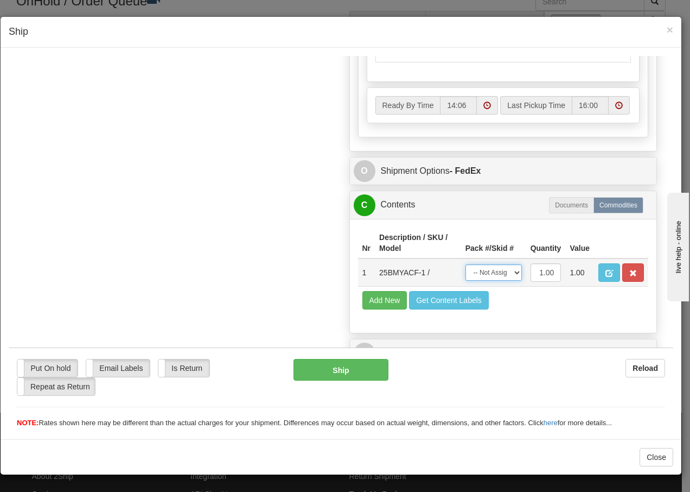
click at [488, 277] on select "-- Not Assigned -- Package 1" at bounding box center [494, 272] width 56 height 16
select select "0"
click at [466, 264] on select "-- Not Assigned -- Package 1" at bounding box center [494, 272] width 56 height 16
click at [323, 373] on button "Ship" at bounding box center [341, 369] width 94 height 22
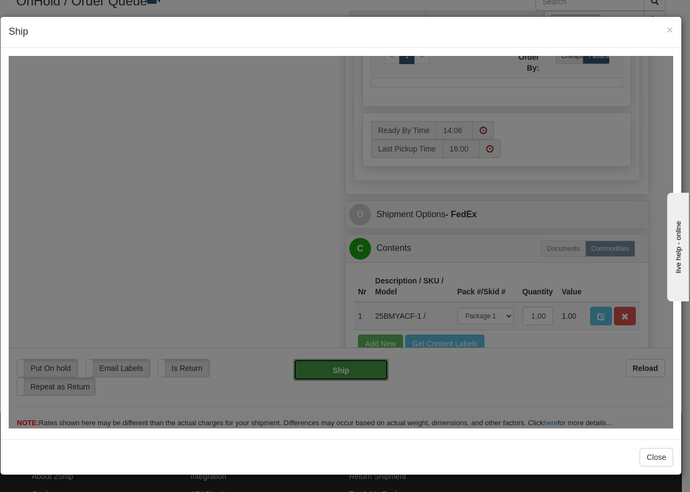
type input "92"
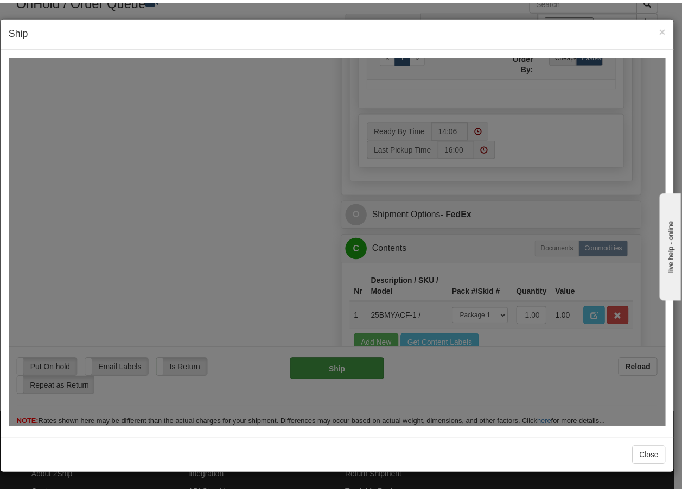
scroll to position [660, 0]
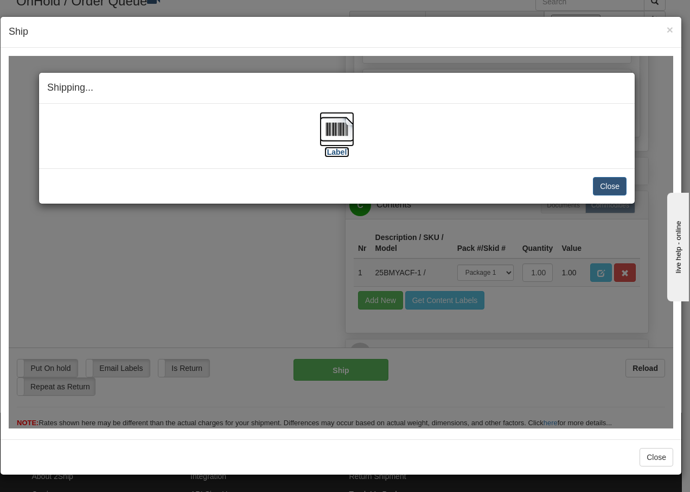
click at [327, 126] on img at bounding box center [337, 128] width 35 height 35
click at [606, 187] on button "Close" at bounding box center [610, 185] width 34 height 18
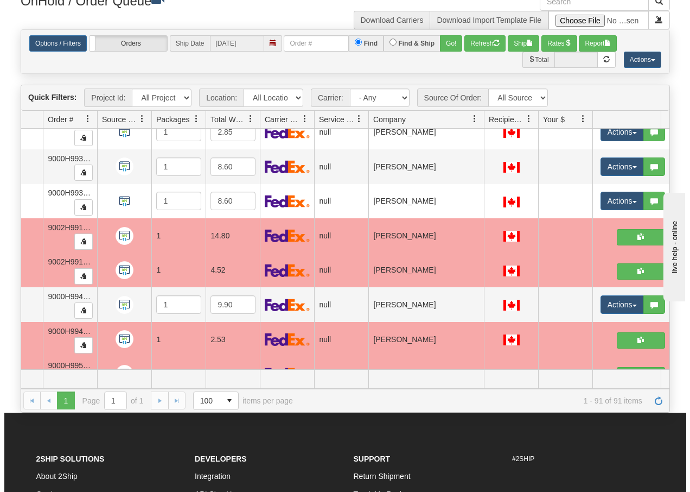
scroll to position [2662, 72]
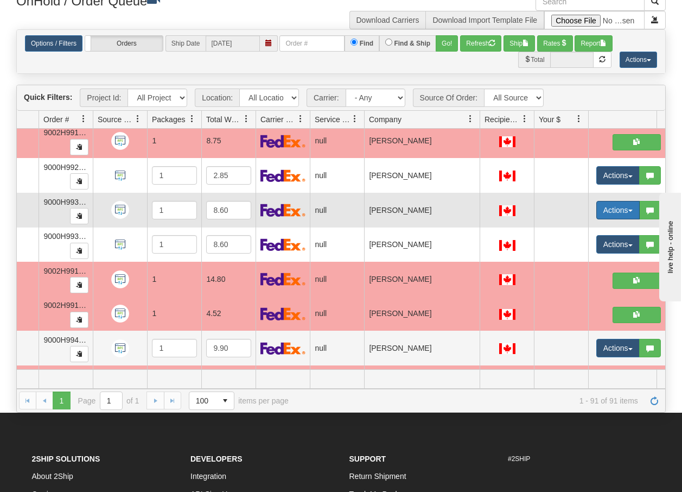
click at [630, 208] on button "Actions" at bounding box center [617, 210] width 43 height 18
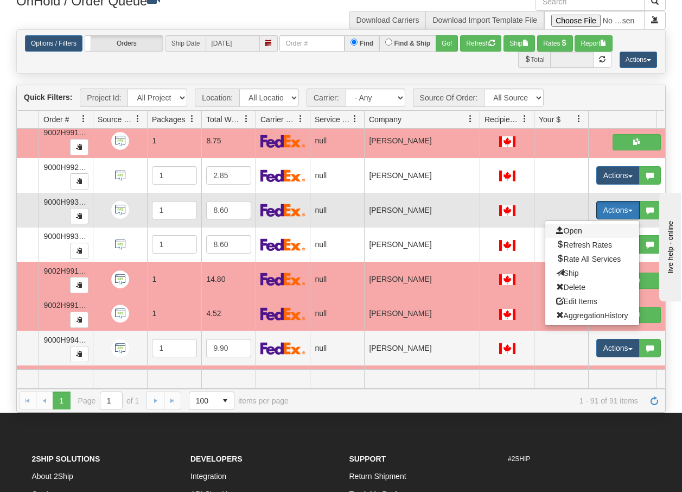
click at [579, 227] on span "Open" at bounding box center [569, 230] width 26 height 9
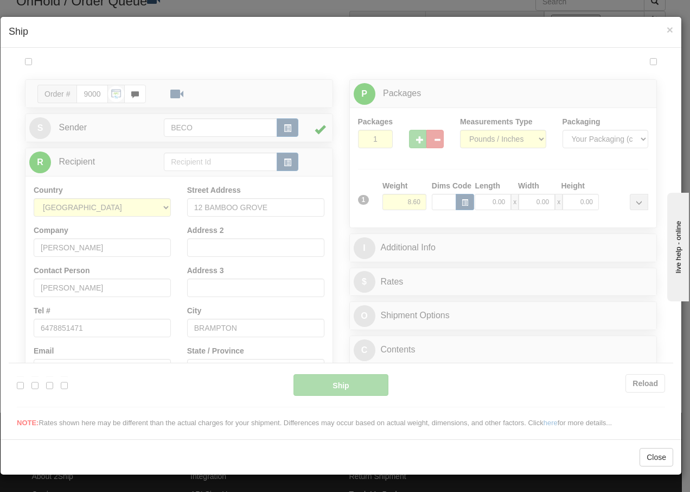
scroll to position [0, 0]
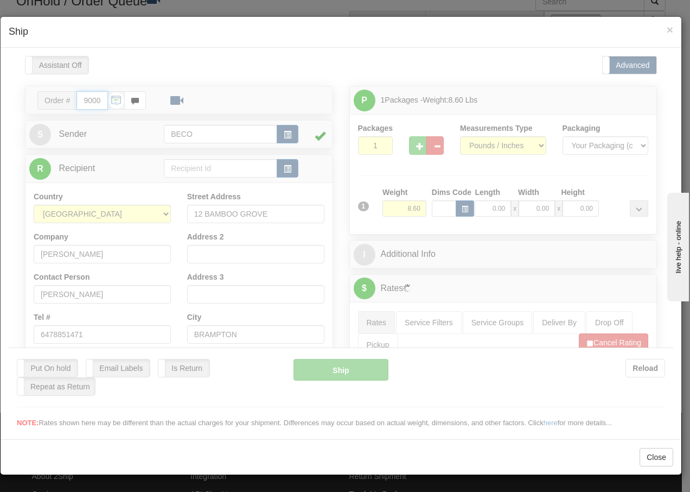
type input "14:07"
type input "16:00"
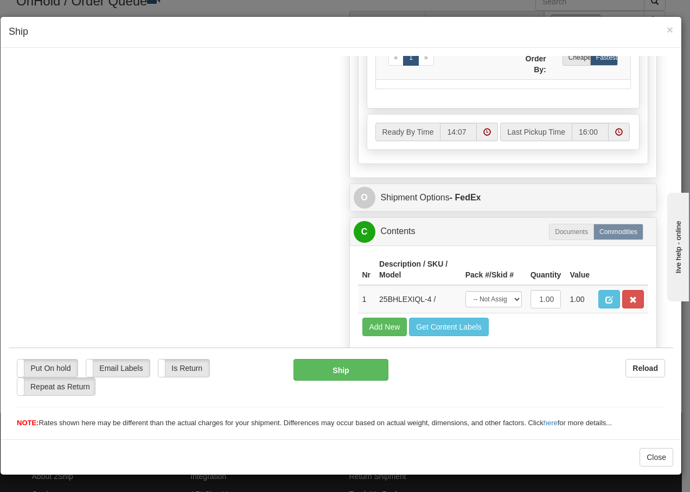
scroll to position [616, 0]
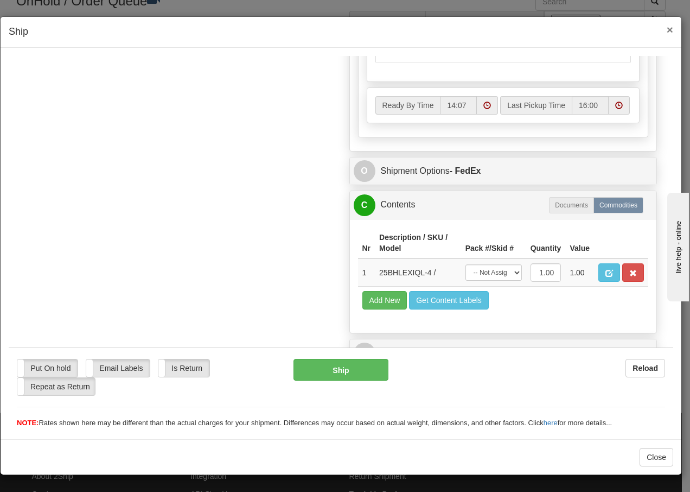
click at [669, 31] on span "×" at bounding box center [670, 29] width 7 height 12
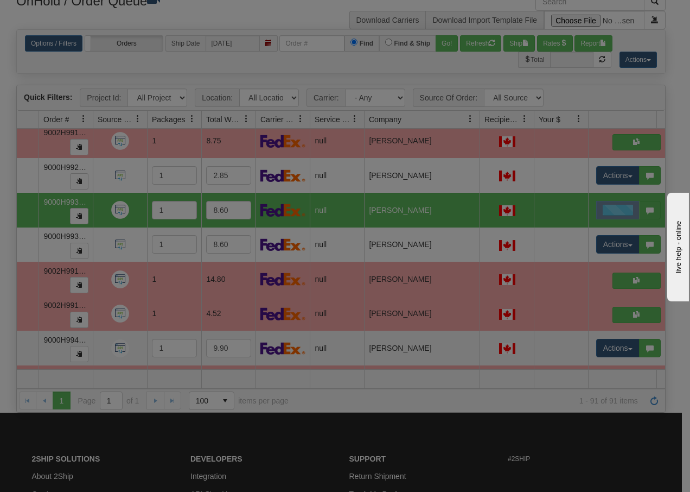
scroll to position [0, 0]
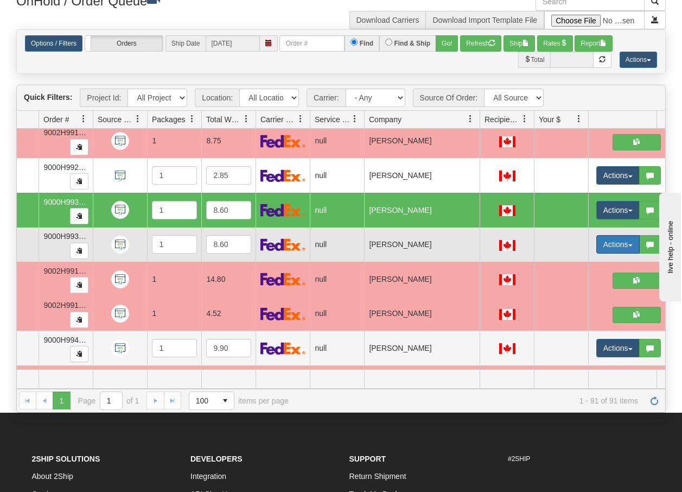
click at [632, 247] on button "Actions" at bounding box center [617, 244] width 43 height 18
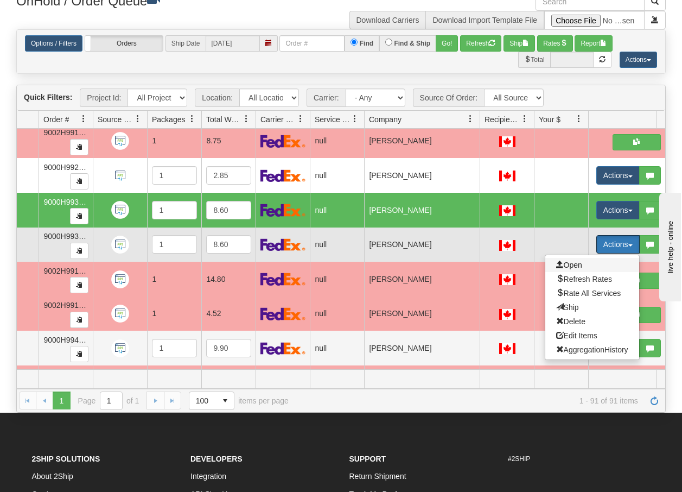
click at [578, 266] on span "Open" at bounding box center [569, 264] width 26 height 9
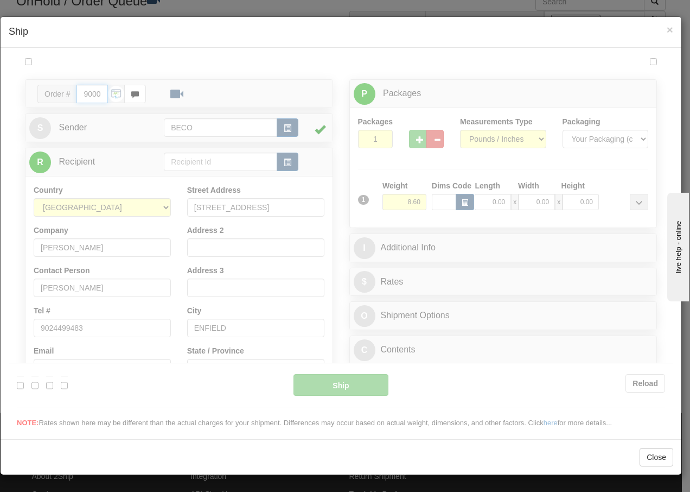
type input "14:08"
type input "16:00"
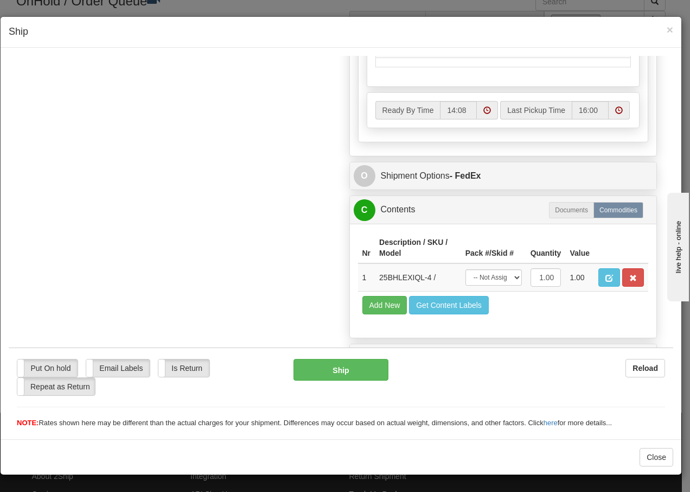
scroll to position [616, 0]
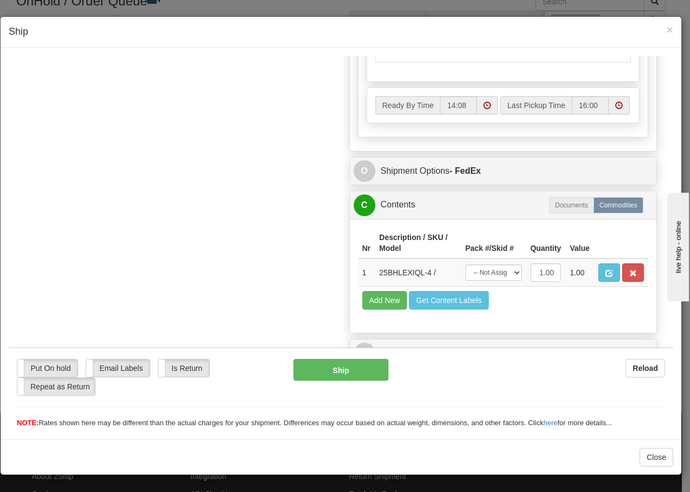
click at [674, 27] on div "× Ship" at bounding box center [341, 32] width 681 height 31
click at [669, 27] on span "×" at bounding box center [670, 29] width 7 height 12
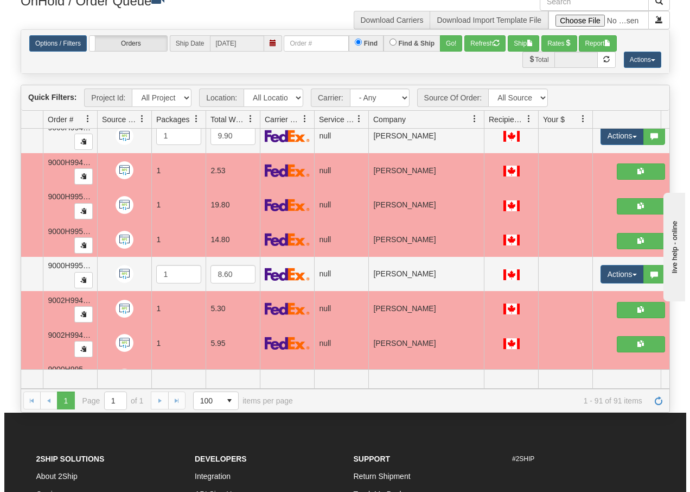
scroll to position [2879, 72]
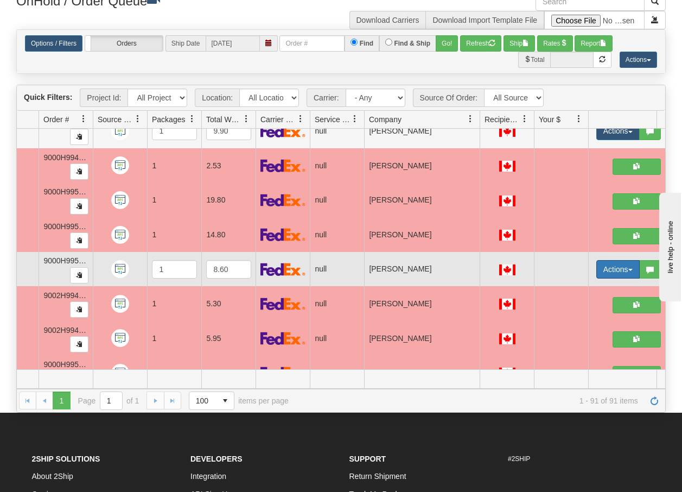
click at [632, 272] on button "Actions" at bounding box center [617, 269] width 43 height 18
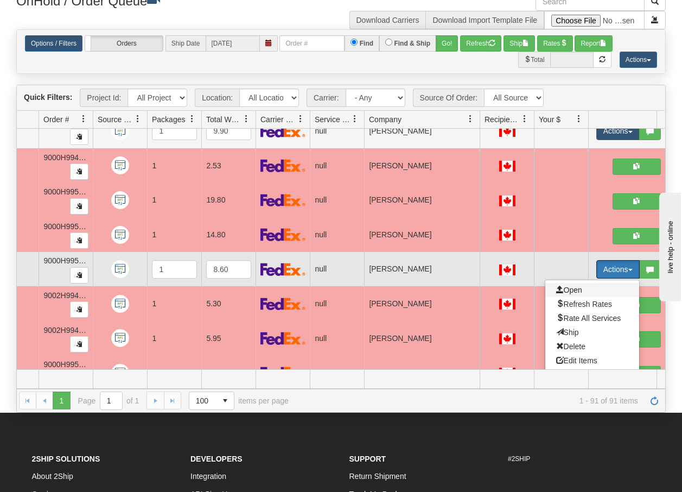
click at [572, 291] on span "Open" at bounding box center [569, 289] width 26 height 9
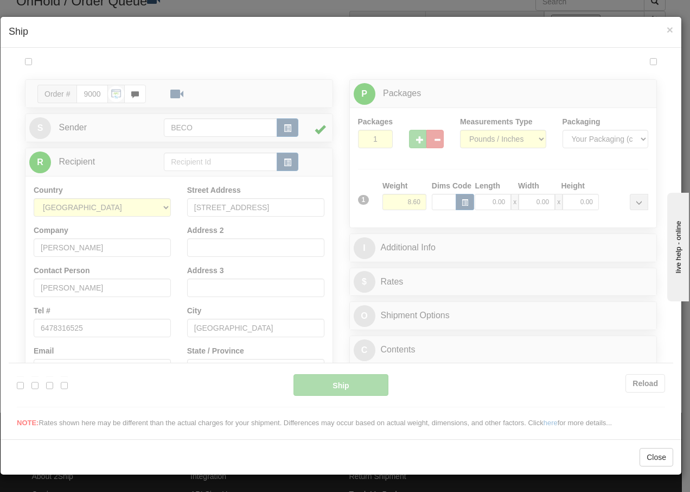
scroll to position [0, 0]
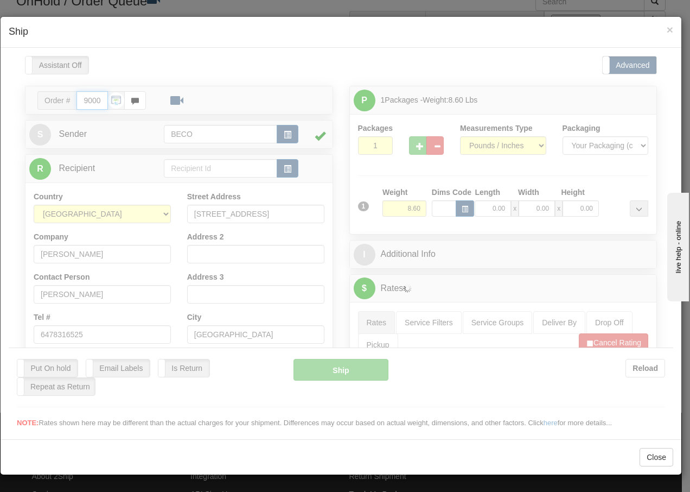
type input "14:09"
type input "16:00"
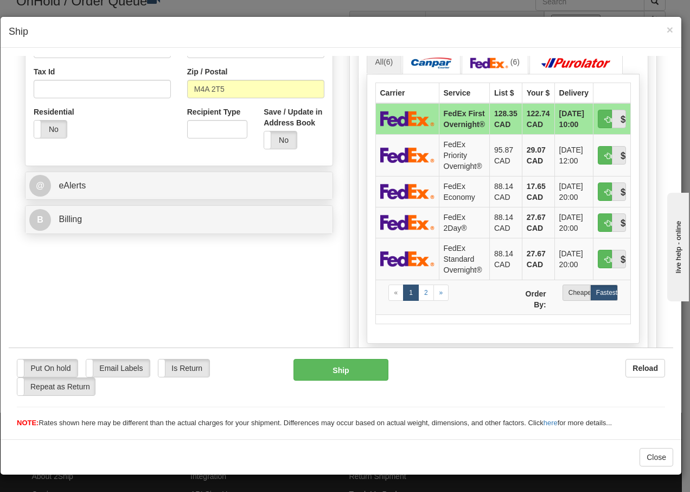
scroll to position [606, 0]
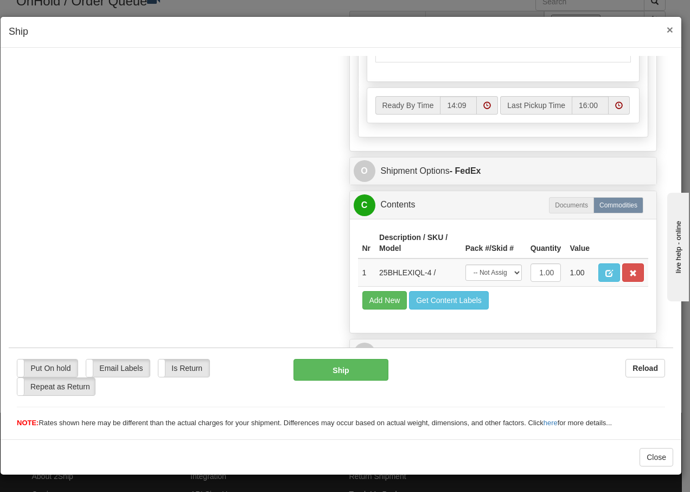
click at [672, 29] on span "×" at bounding box center [670, 29] width 7 height 12
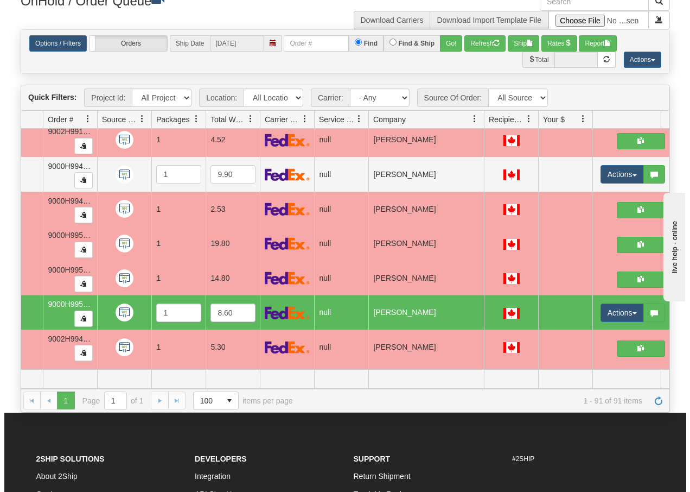
scroll to position [2814, 72]
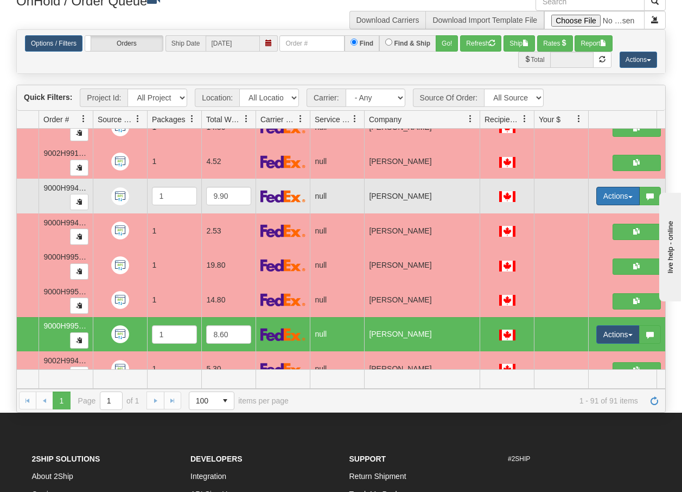
click at [633, 196] on button "Actions" at bounding box center [617, 196] width 43 height 18
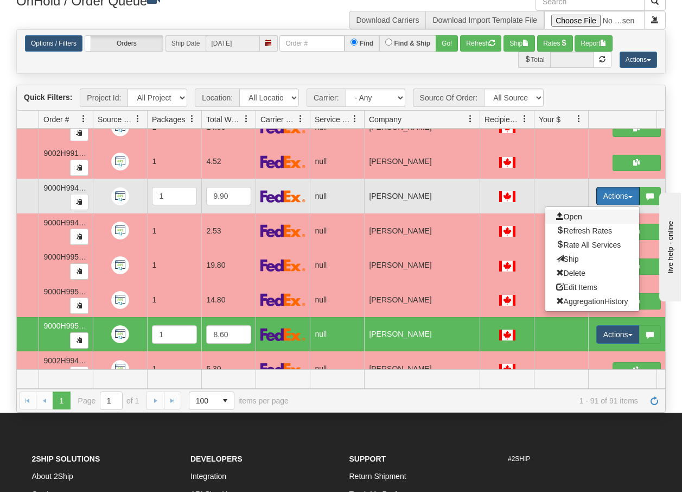
click at [570, 216] on span "Open" at bounding box center [569, 216] width 26 height 9
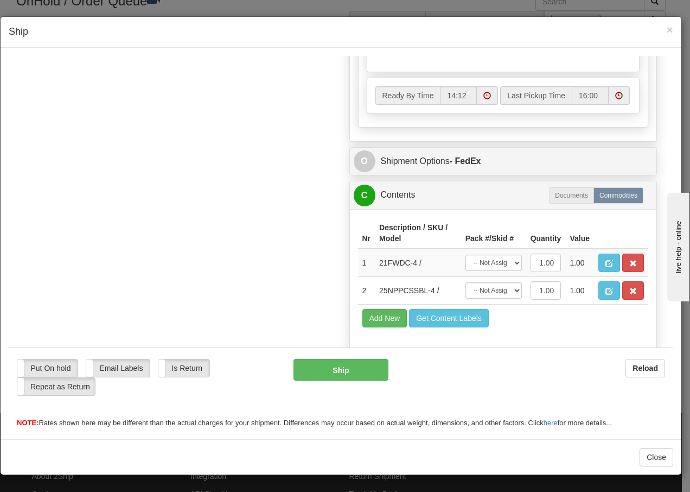
scroll to position [644, 0]
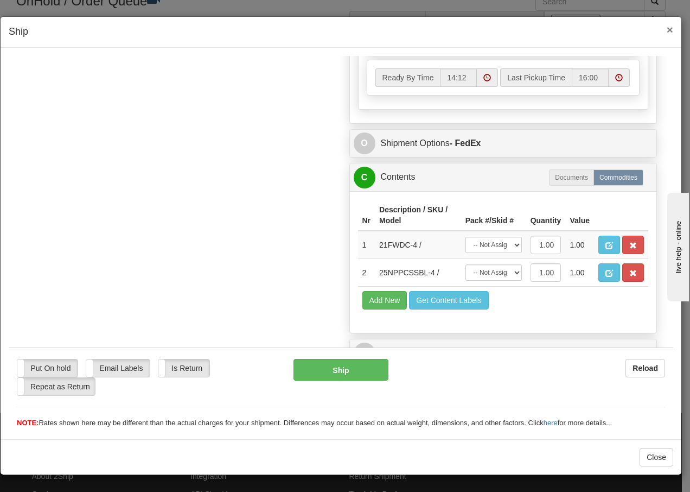
drag, startPoint x: 668, startPoint y: 31, endPoint x: 680, endPoint y: 77, distance: 47.1
click at [668, 31] on span "×" at bounding box center [670, 29] width 7 height 12
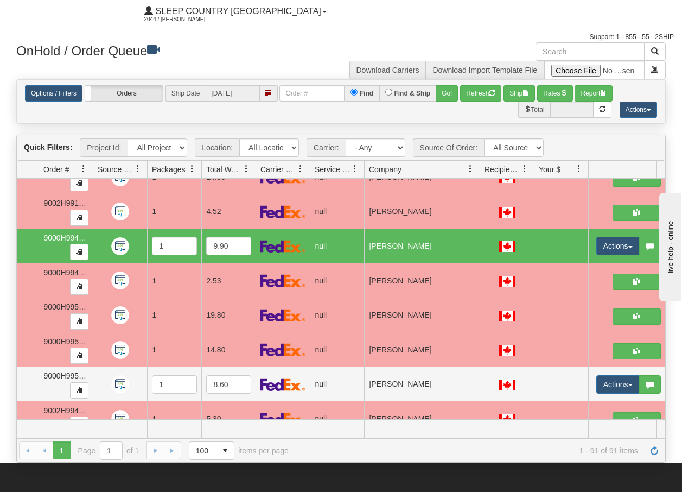
scroll to position [0, 0]
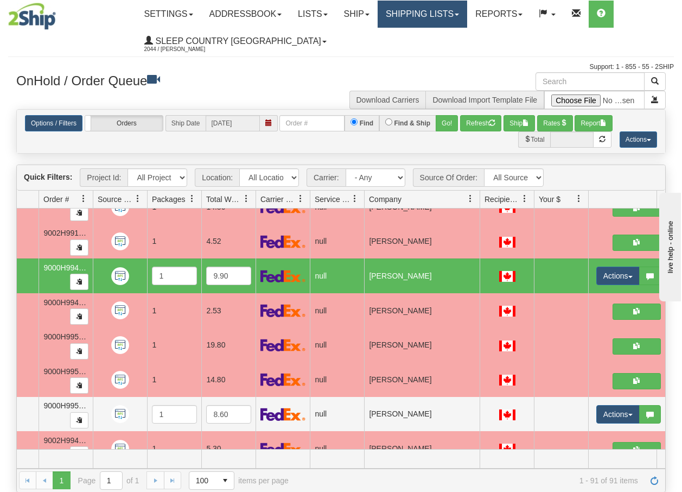
click at [465, 17] on link "Shipping lists" at bounding box center [423, 14] width 90 height 27
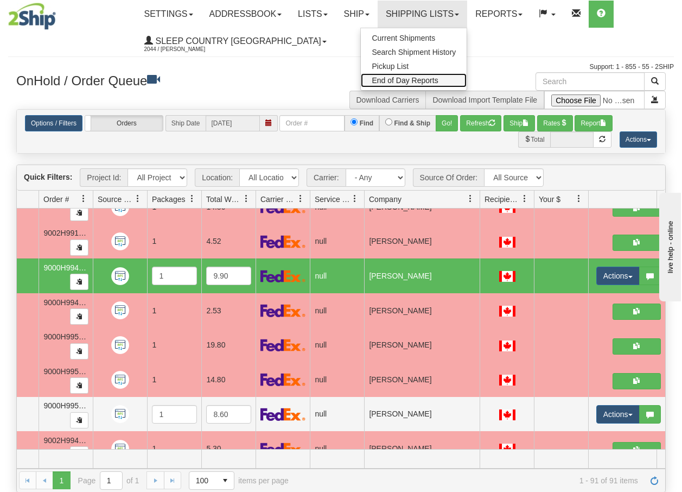
click at [417, 80] on span "End of Day Reports" at bounding box center [405, 80] width 66 height 9
